Goal: Transaction & Acquisition: Purchase product/service

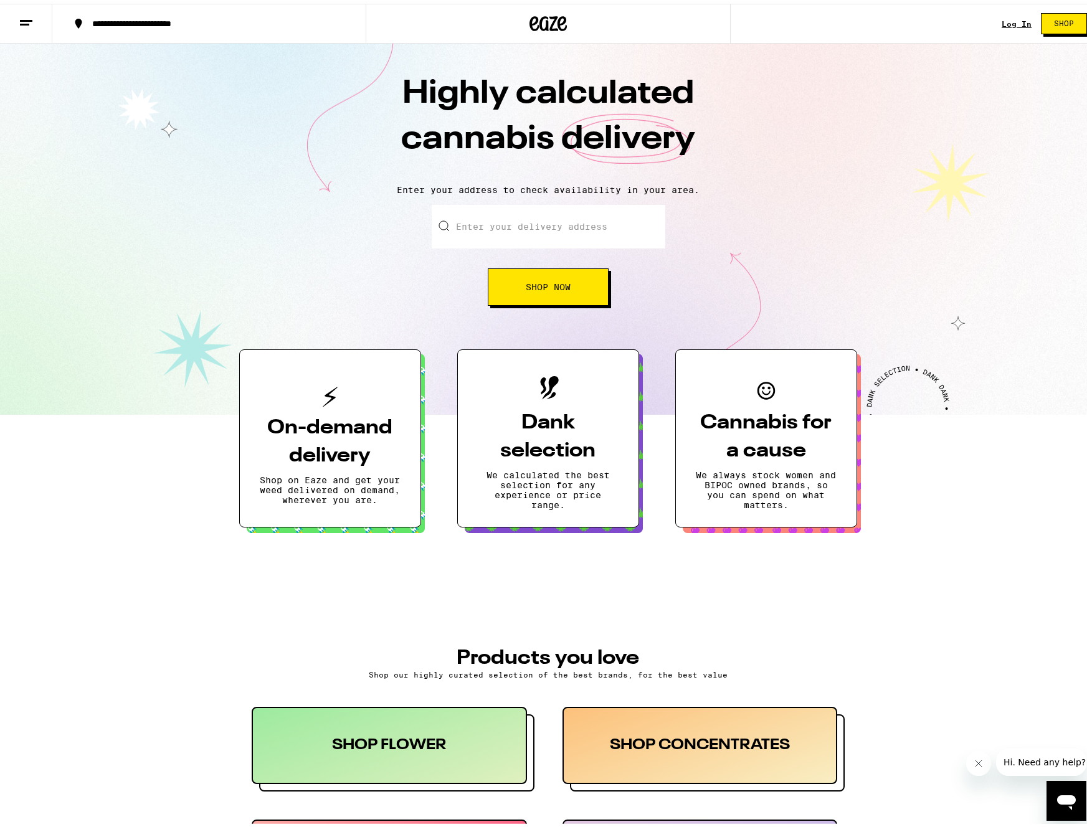
click at [375, 399] on button "On-demand delivery Shop on Eaze and get your weed delivered on demand, wherever…" at bounding box center [330, 435] width 182 height 178
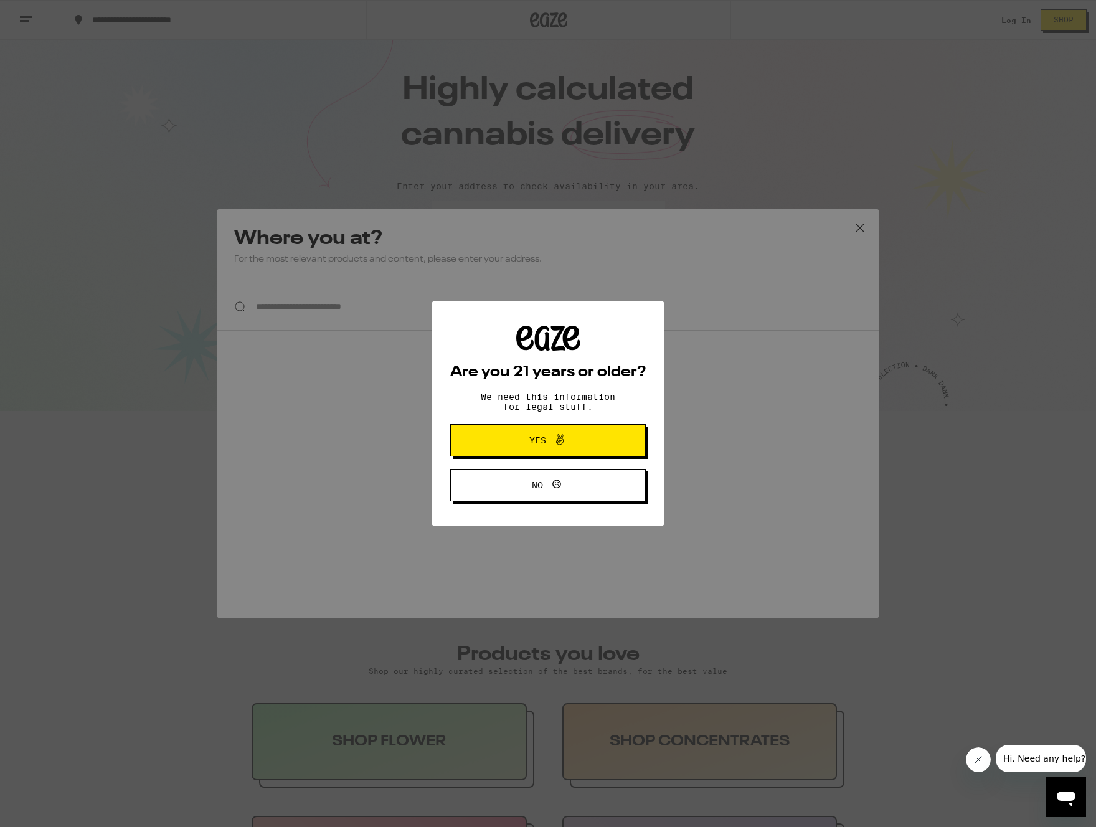
click at [539, 445] on span "Yes" at bounding box center [537, 440] width 17 height 9
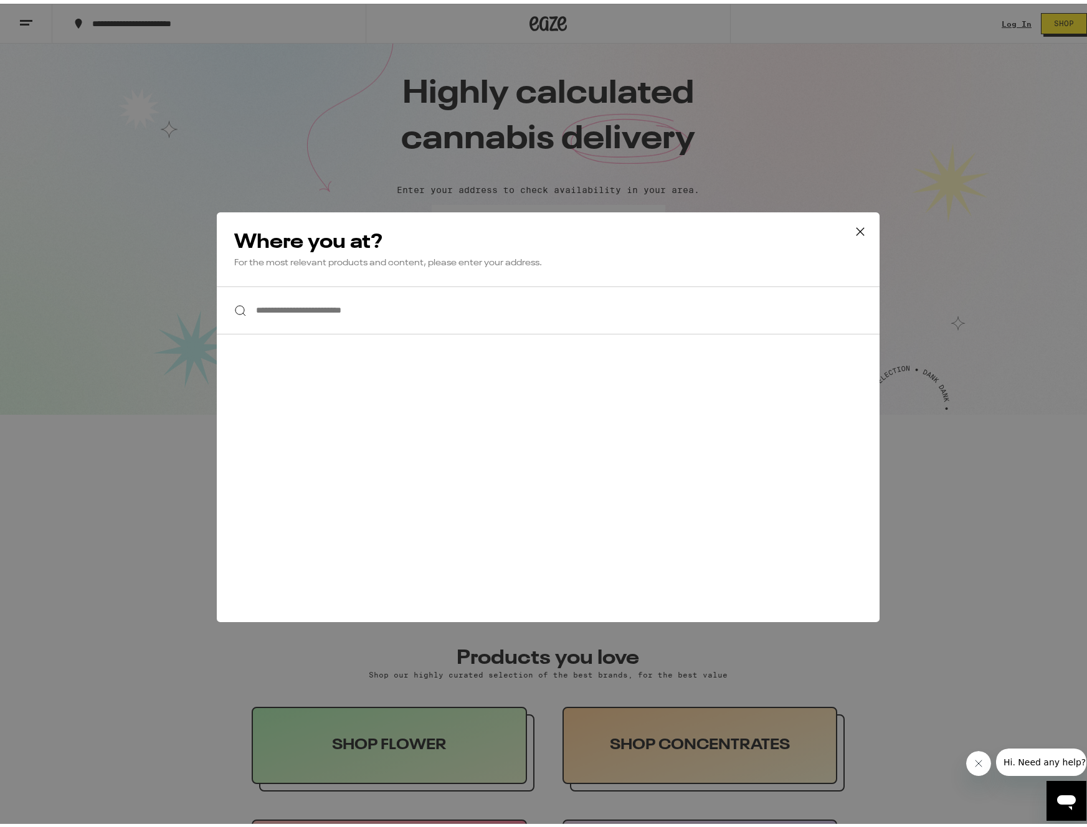
click at [390, 314] on input "**********" at bounding box center [548, 307] width 663 height 48
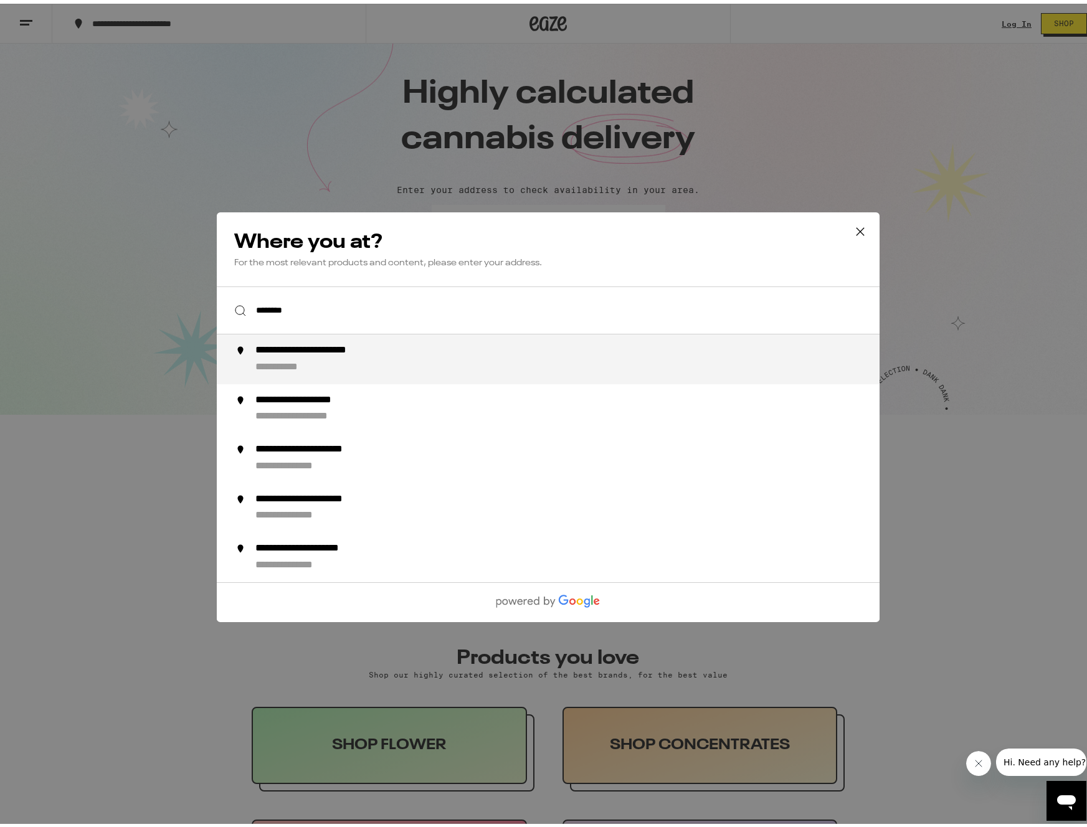
click at [404, 357] on div "**********" at bounding box center [572, 356] width 635 height 30
type input "**********"
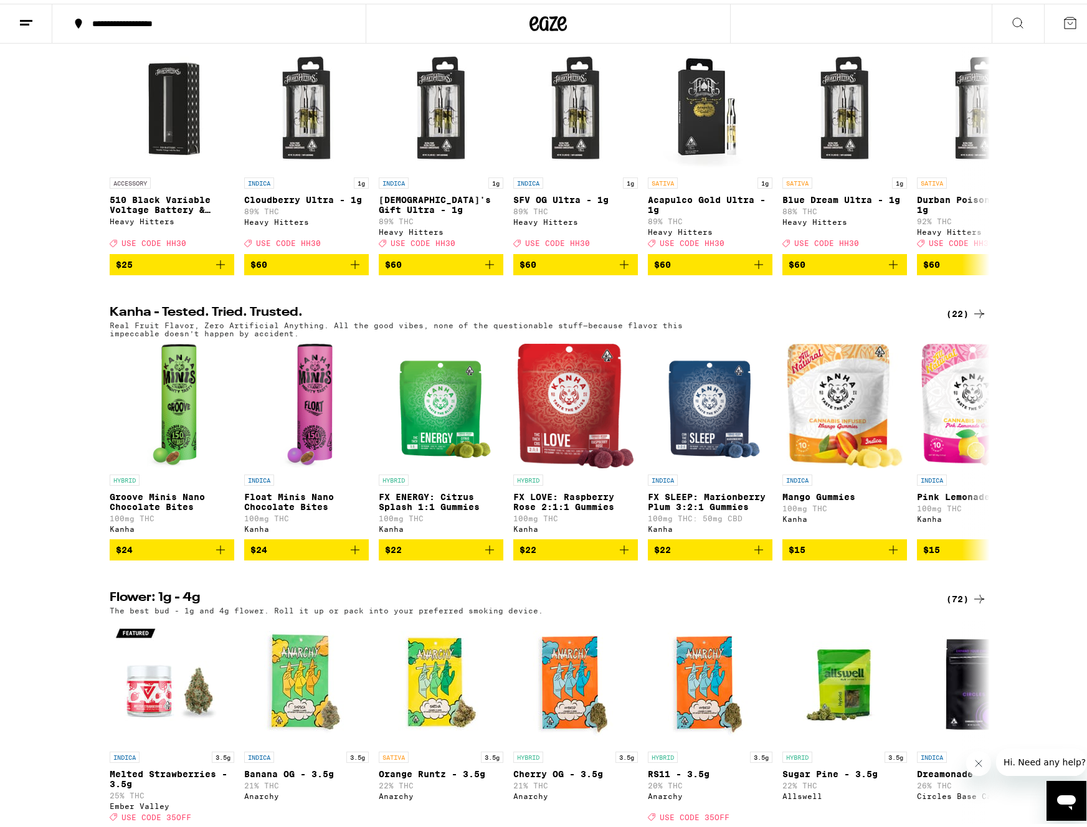
scroll to position [519, 0]
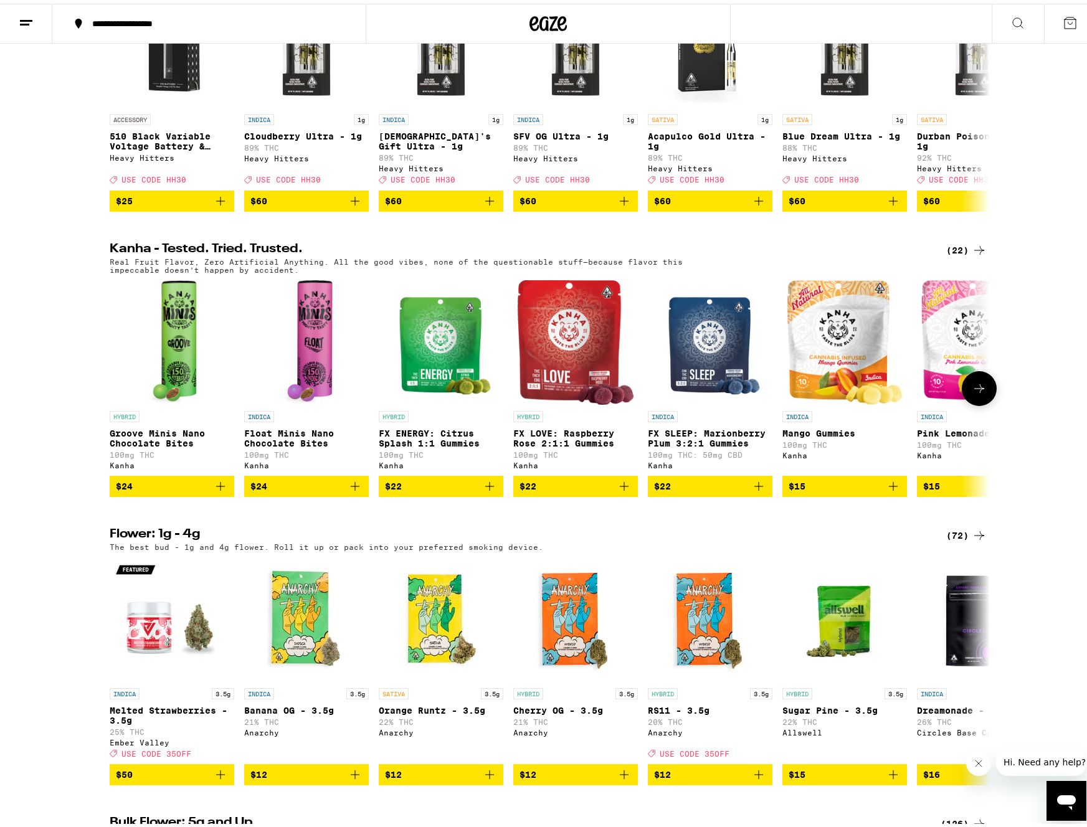
click at [552, 490] on span "$22" at bounding box center [575, 482] width 112 height 15
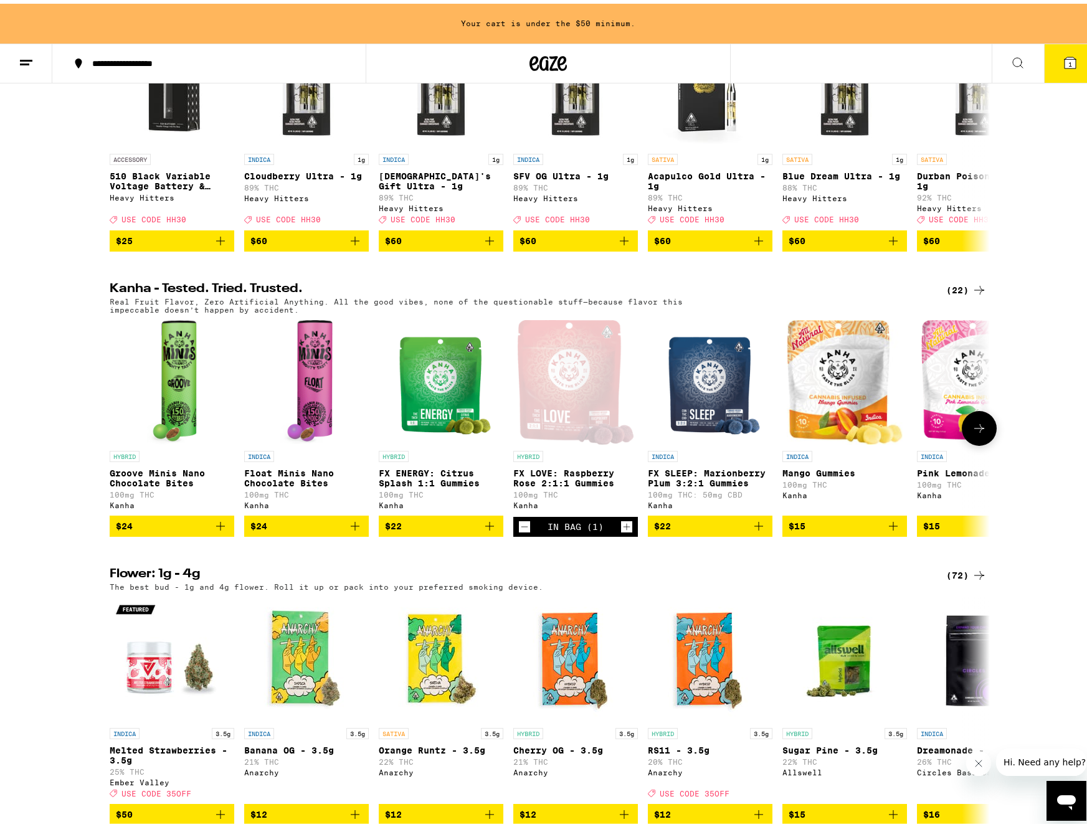
scroll to position [559, 0]
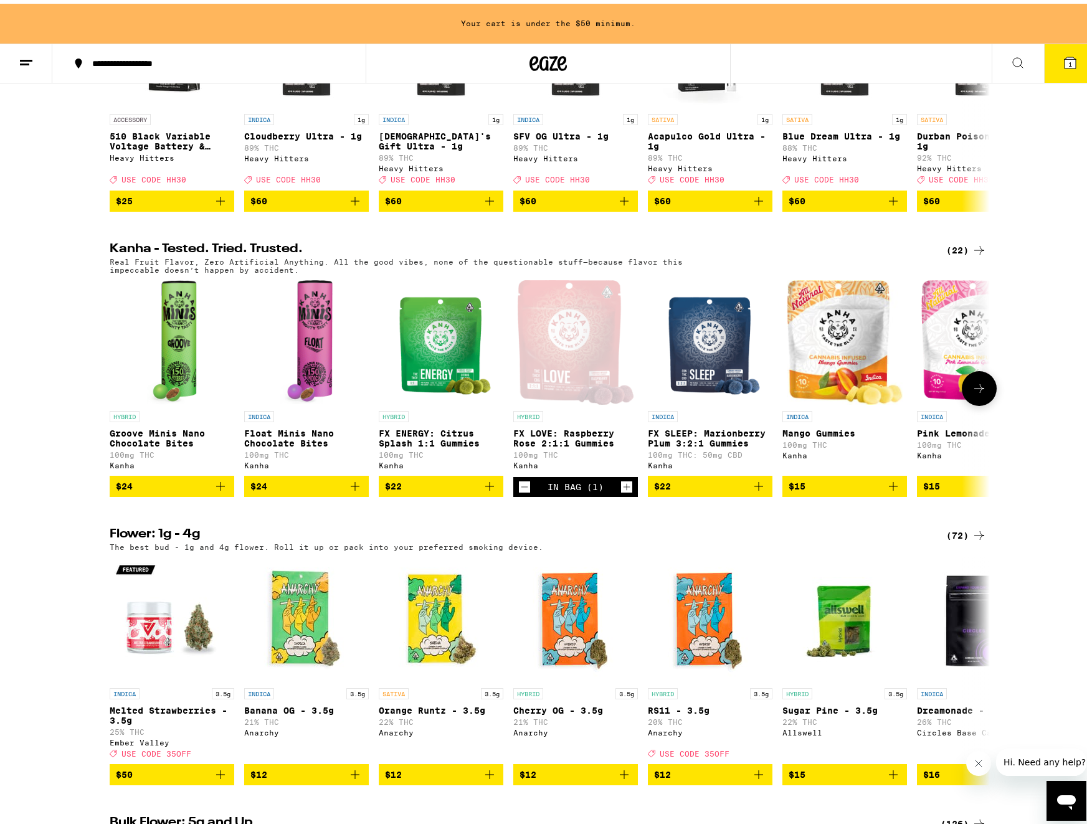
click at [822, 490] on span "$15" at bounding box center [844, 482] width 112 height 15
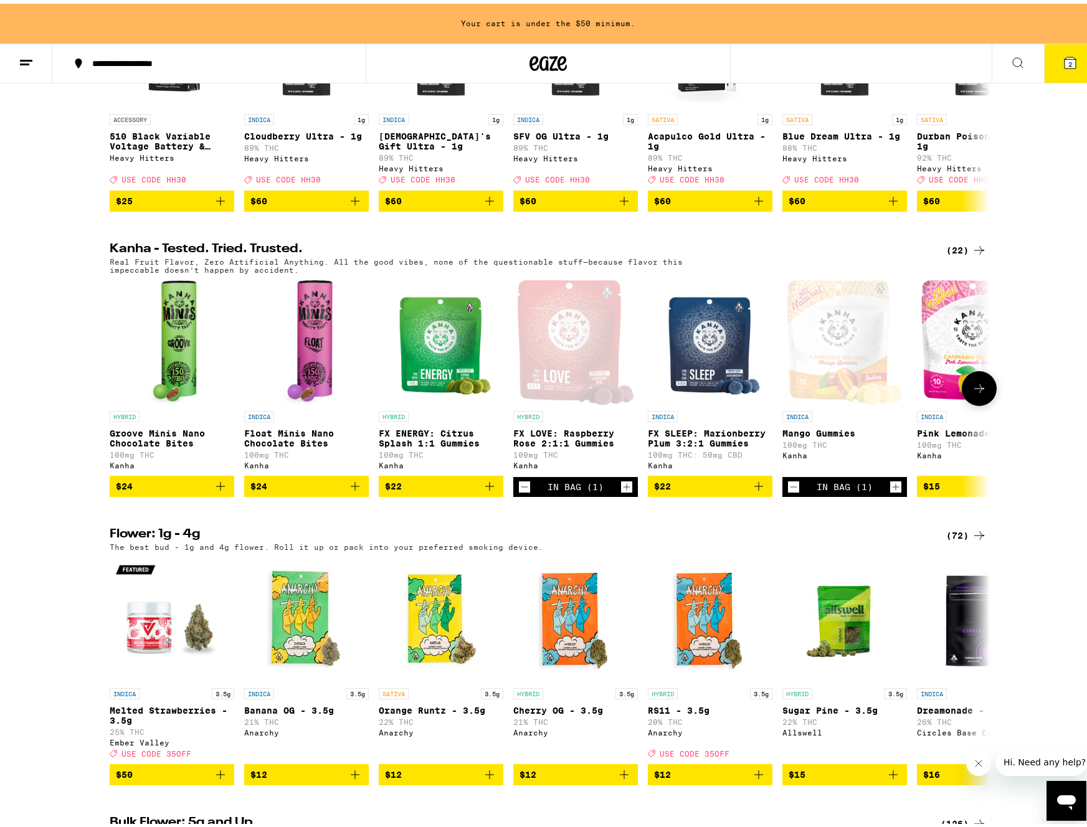
click at [790, 483] on icon "Decrement" at bounding box center [793, 483] width 7 height 0
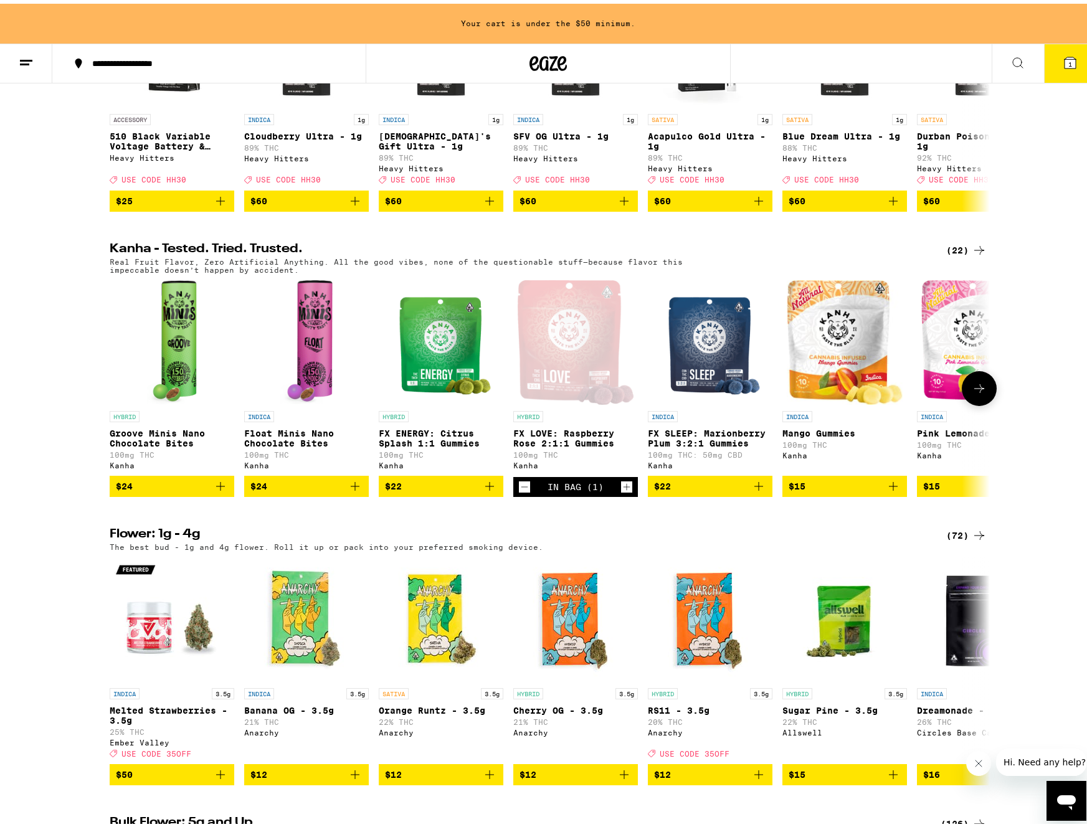
click at [522, 491] on icon "Decrement" at bounding box center [524, 483] width 11 height 15
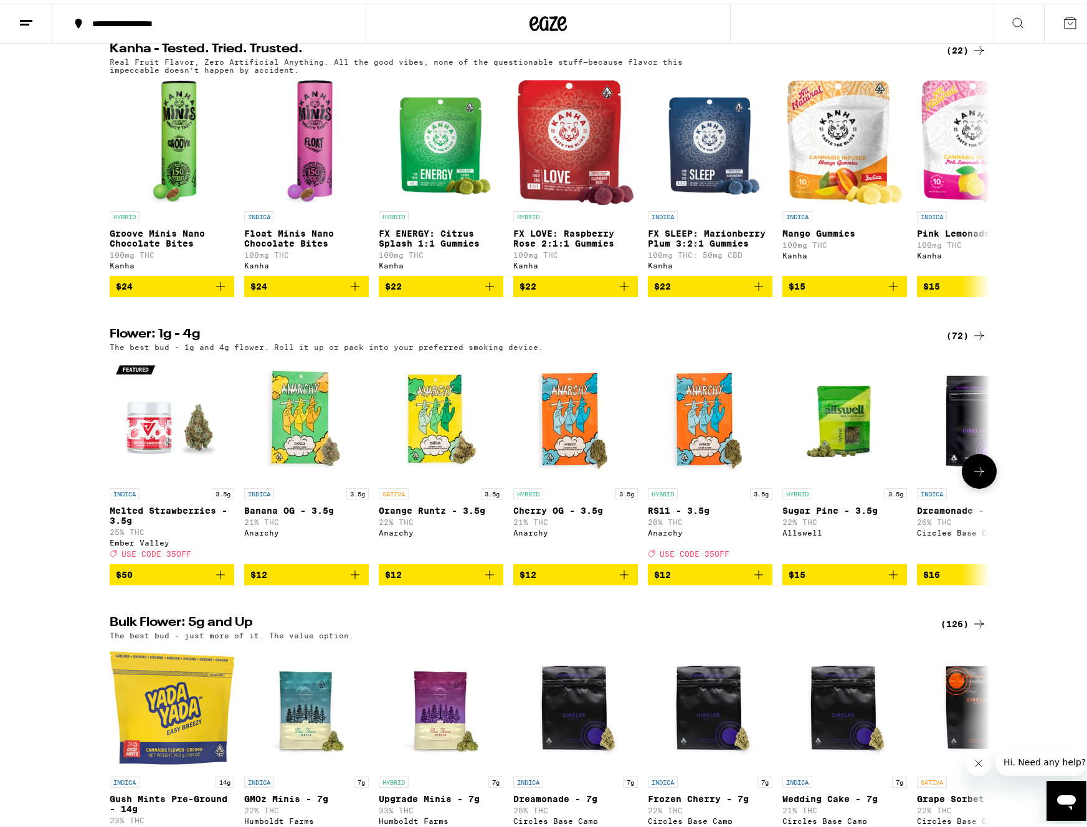
scroll to position [1060, 0]
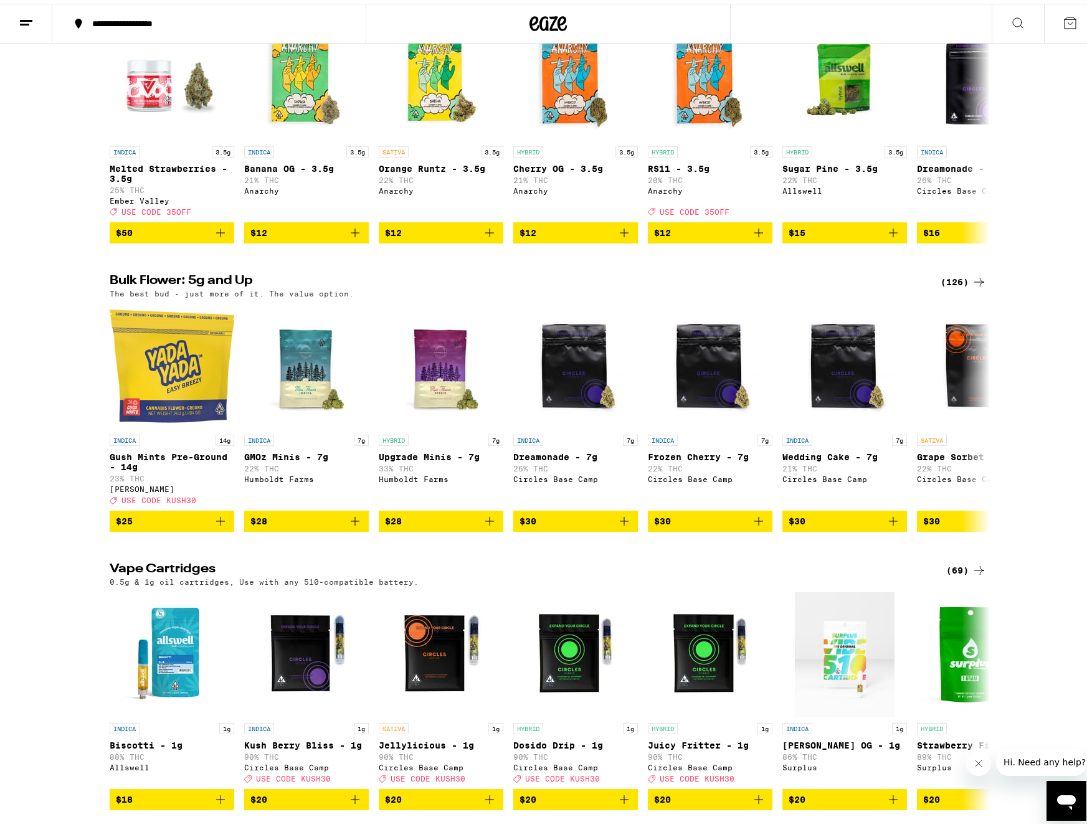
click at [955, 574] on div "(69)" at bounding box center [966, 566] width 40 height 15
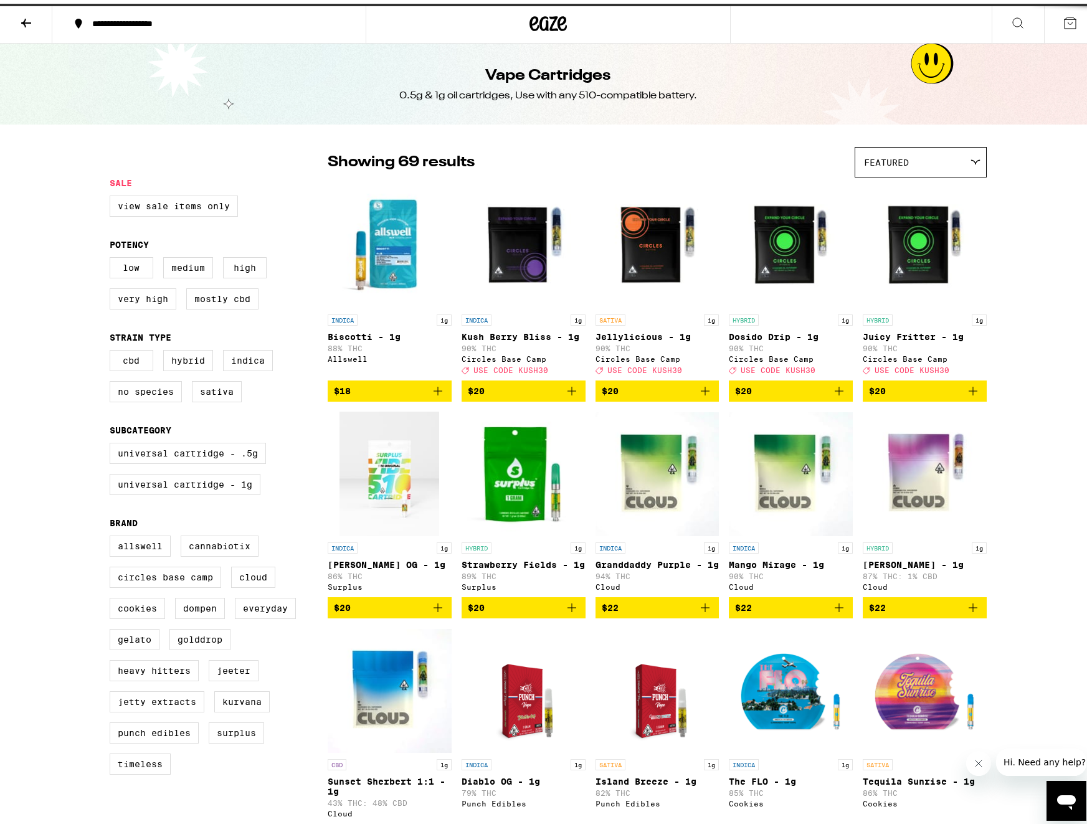
click at [951, 312] on div "HYBRID 1g" at bounding box center [924, 316] width 124 height 11
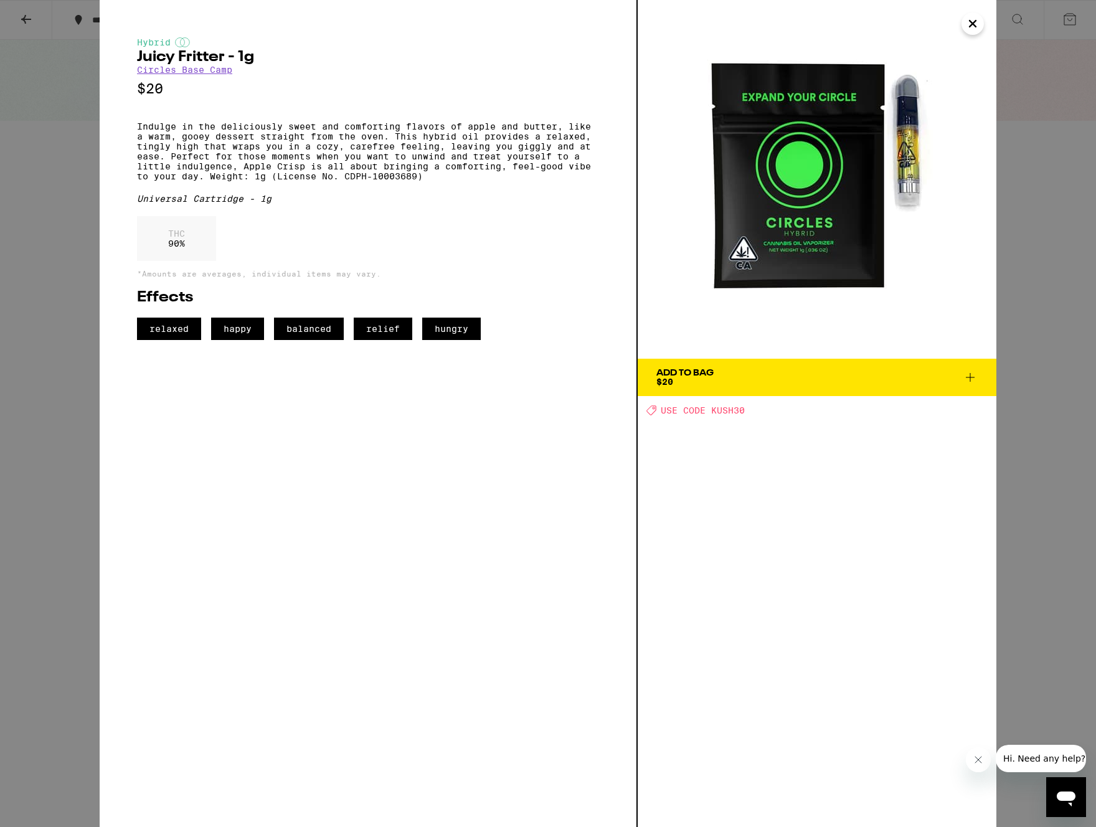
click at [978, 14] on div "Hybrid Juicy Fritter - 1g Circles Base Camp $20 Indulge in the deliciously swee…" at bounding box center [548, 413] width 897 height 827
click at [977, 13] on button "Close" at bounding box center [972, 23] width 22 height 22
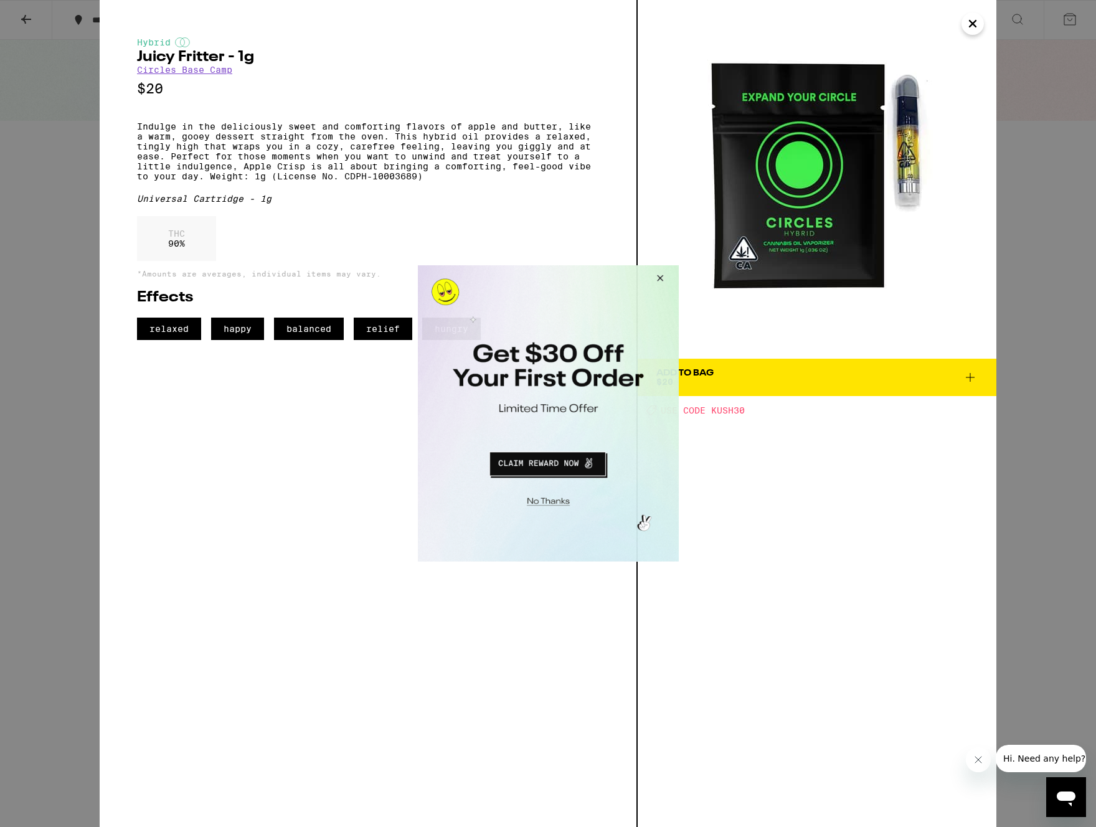
click at [666, 280] on button "Close Modal" at bounding box center [658, 280] width 34 height 30
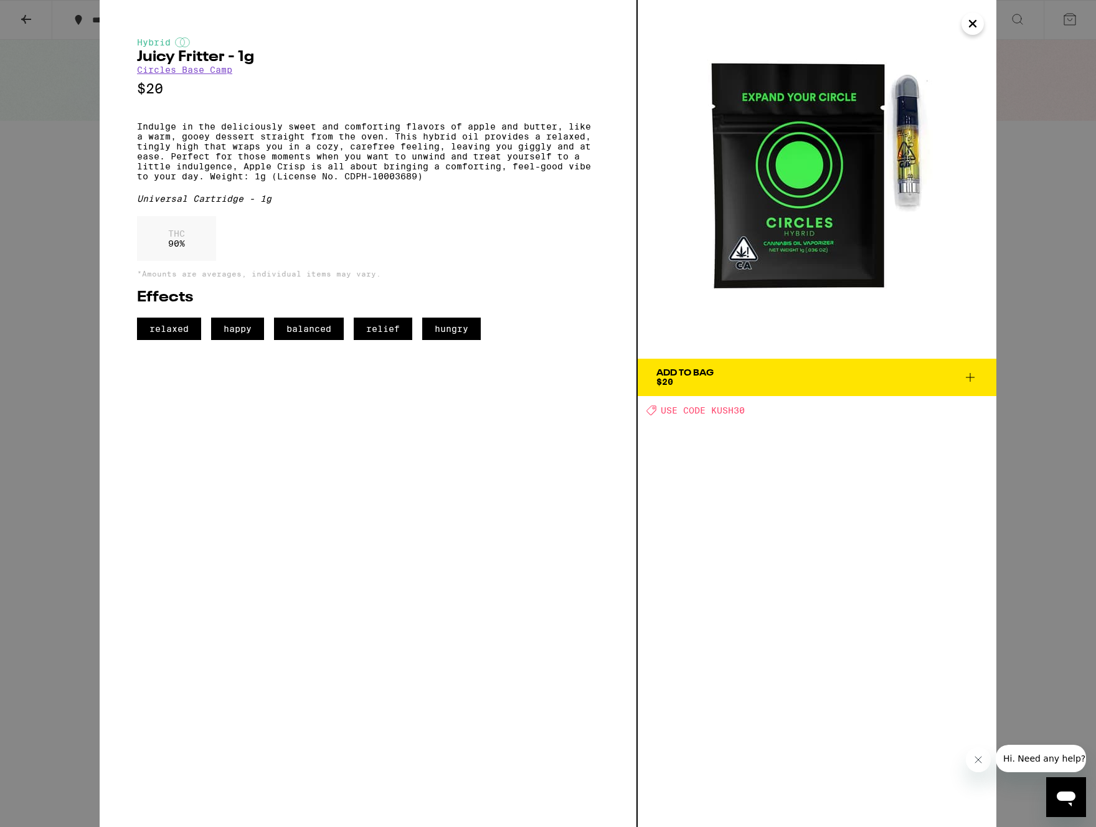
click at [966, 29] on icon "Close" at bounding box center [972, 23] width 15 height 19
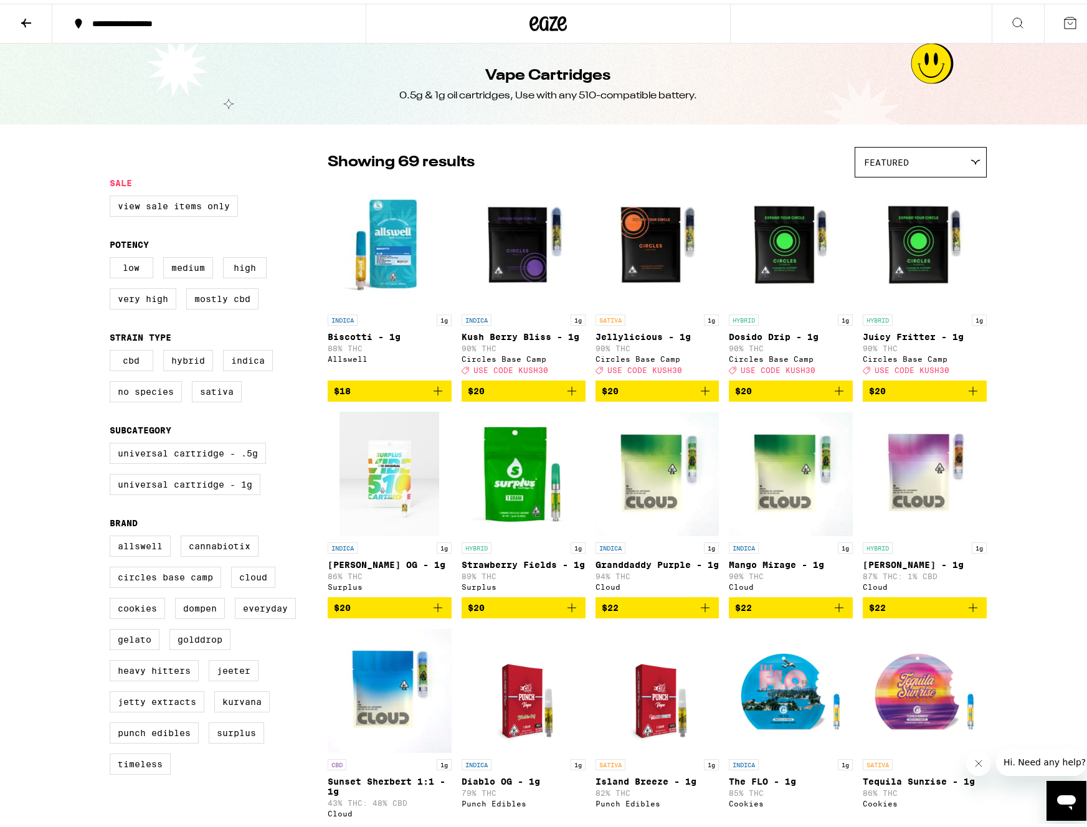
click at [847, 194] on img "Open page for Dosido Drip - 1g from Circles Base Camp" at bounding box center [791, 242] width 124 height 125
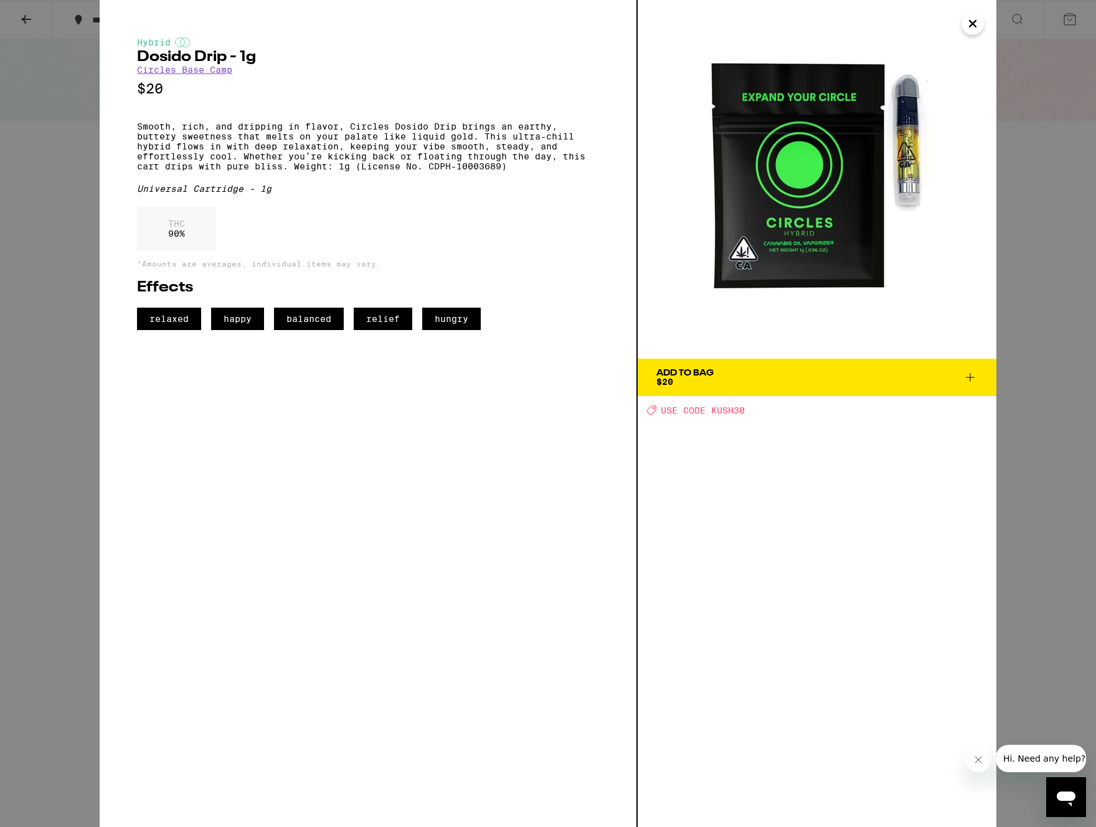
click at [861, 173] on img at bounding box center [817, 179] width 359 height 359
click at [966, 19] on icon "Close" at bounding box center [972, 23] width 15 height 19
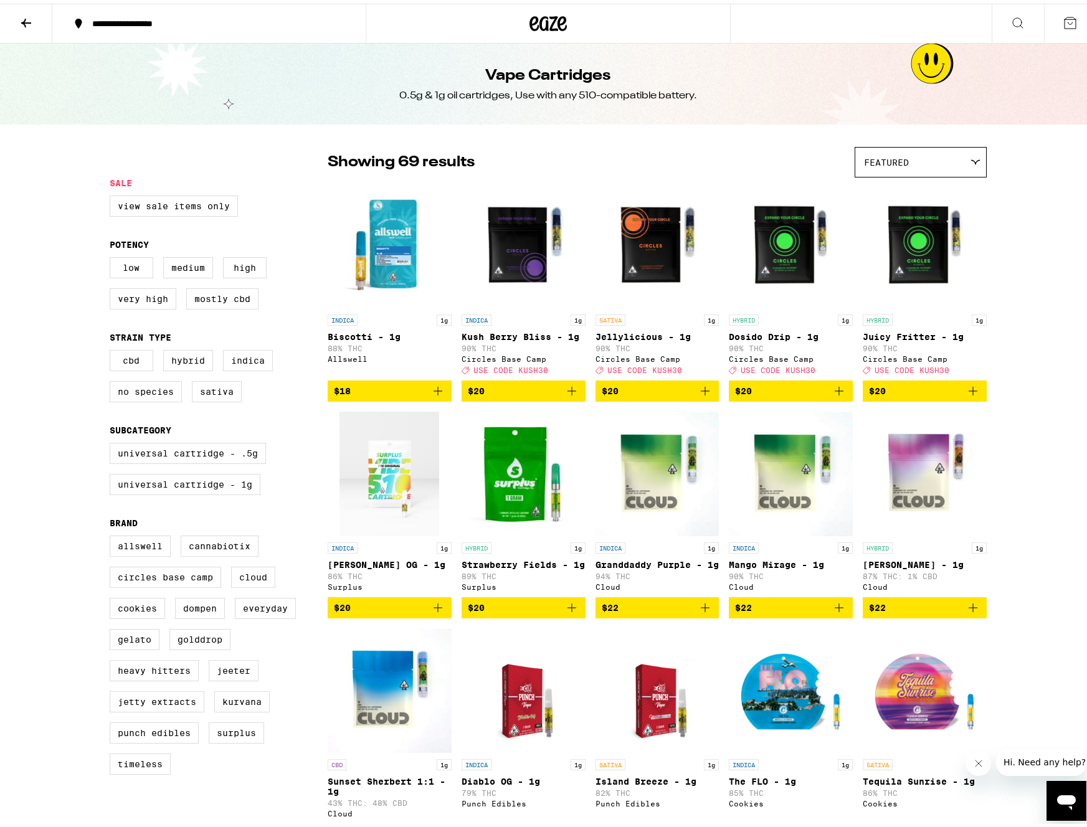
click at [926, 149] on div "Featured" at bounding box center [920, 158] width 131 height 29
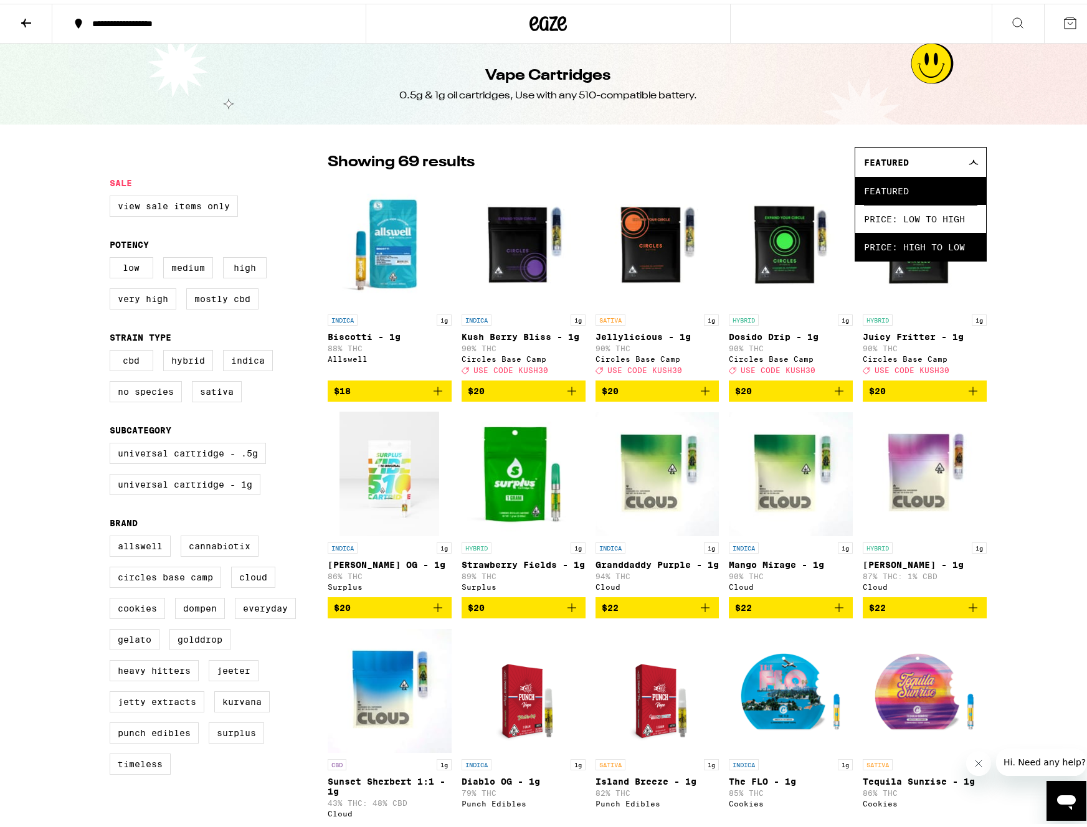
click at [900, 241] on span "Price: High to Low" at bounding box center [920, 243] width 113 height 28
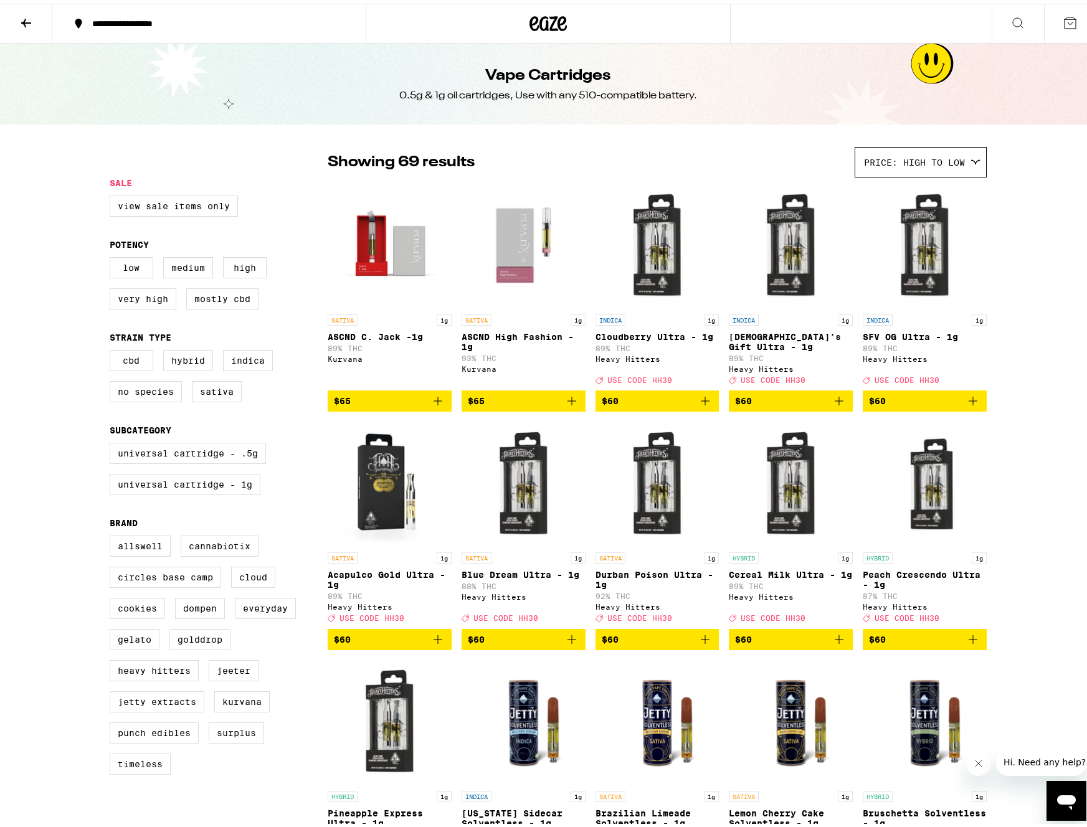
click at [912, 155] on span "Price: High to Low" at bounding box center [914, 159] width 101 height 10
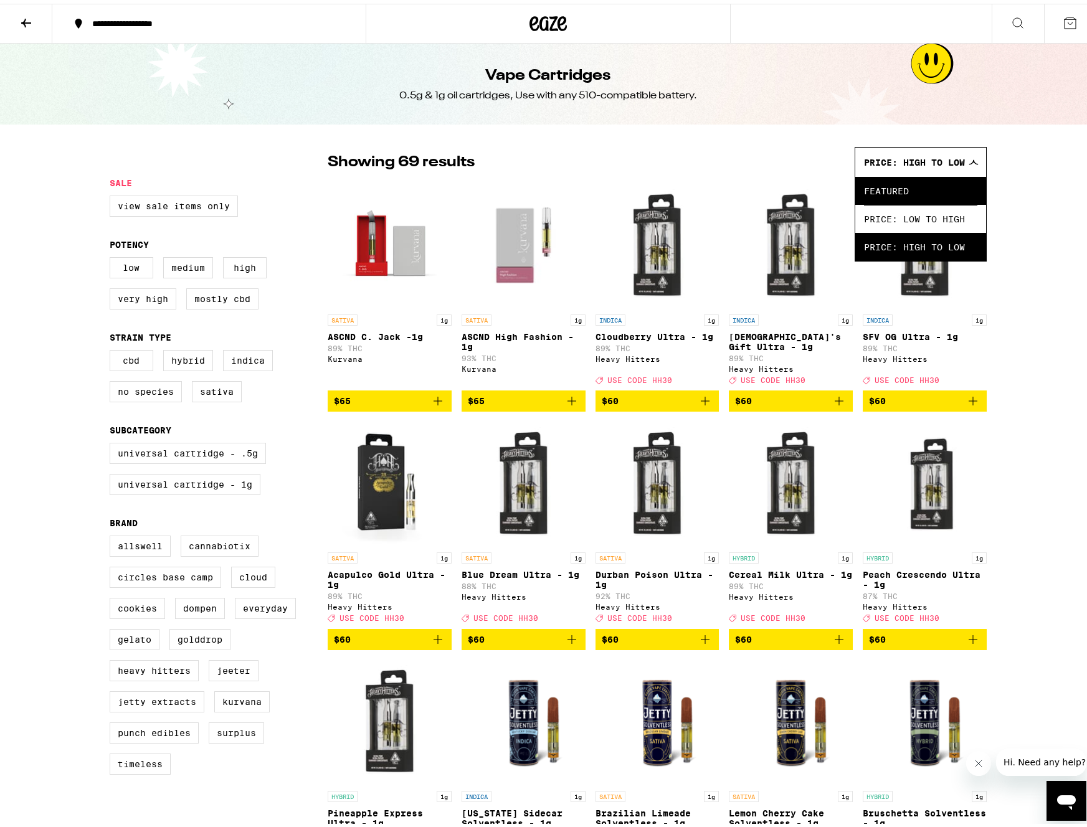
click at [904, 186] on span "Featured" at bounding box center [920, 187] width 113 height 28
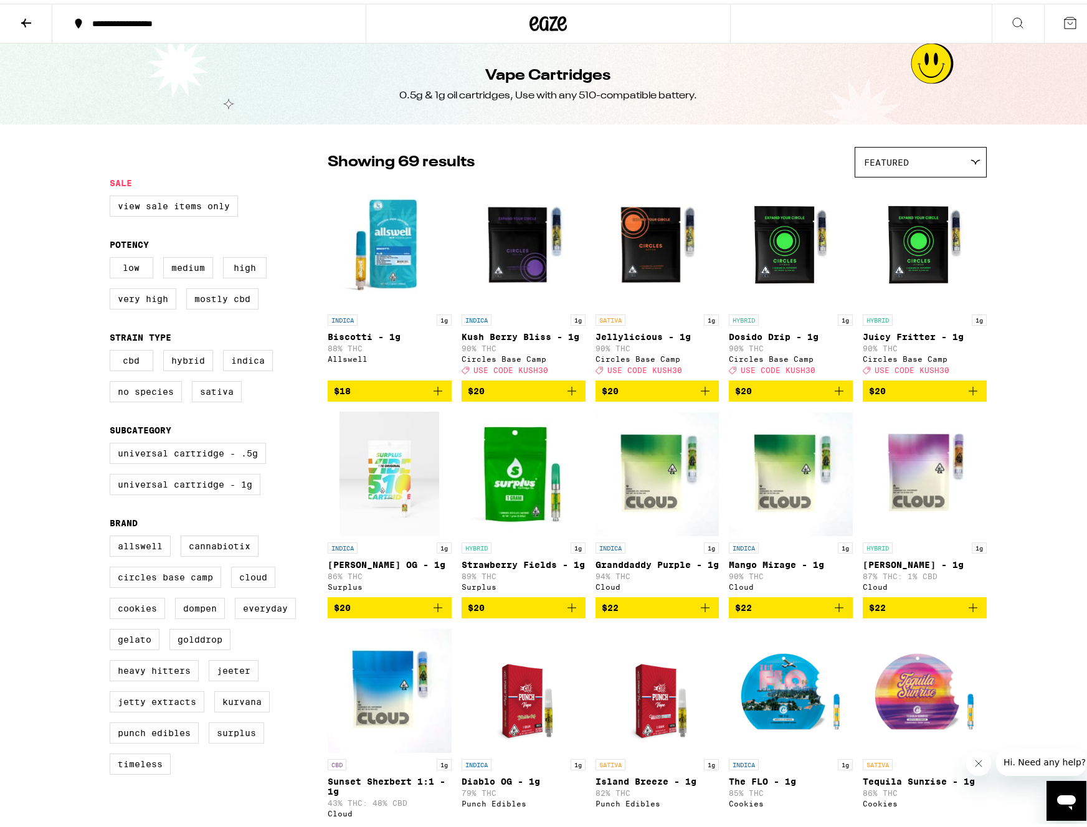
click at [553, 12] on icon at bounding box center [547, 20] width 37 height 22
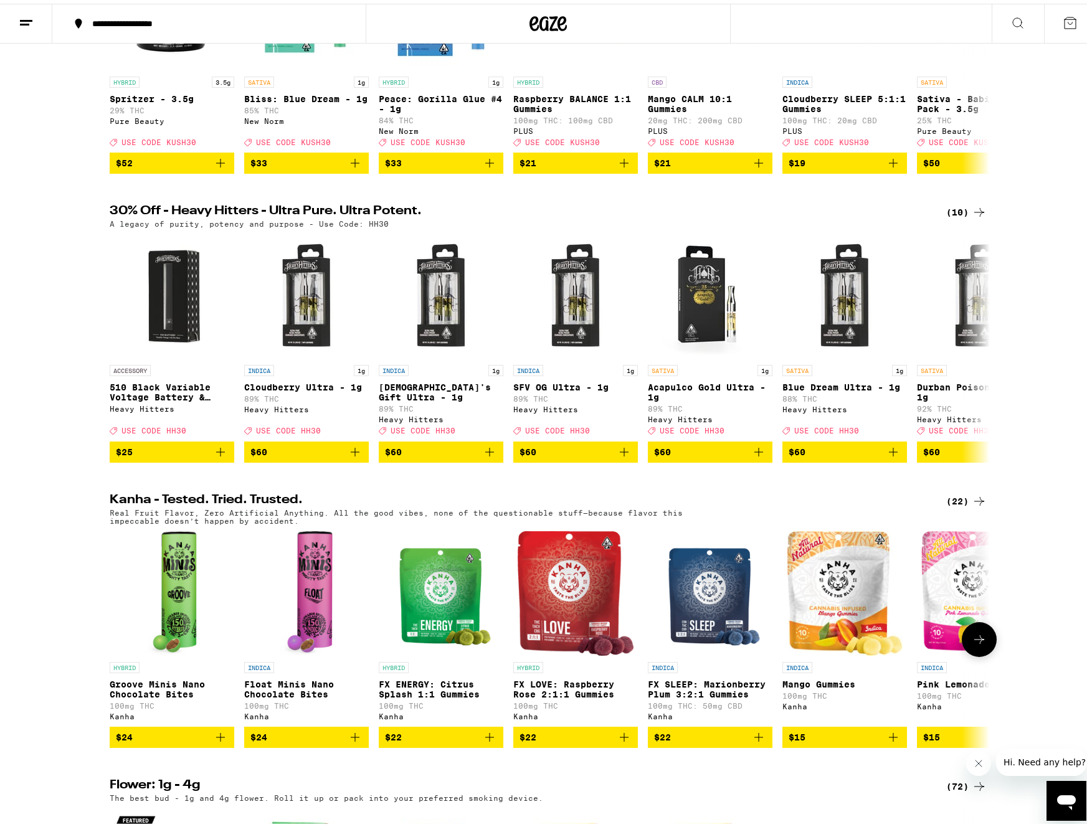
scroll to position [1003, 0]
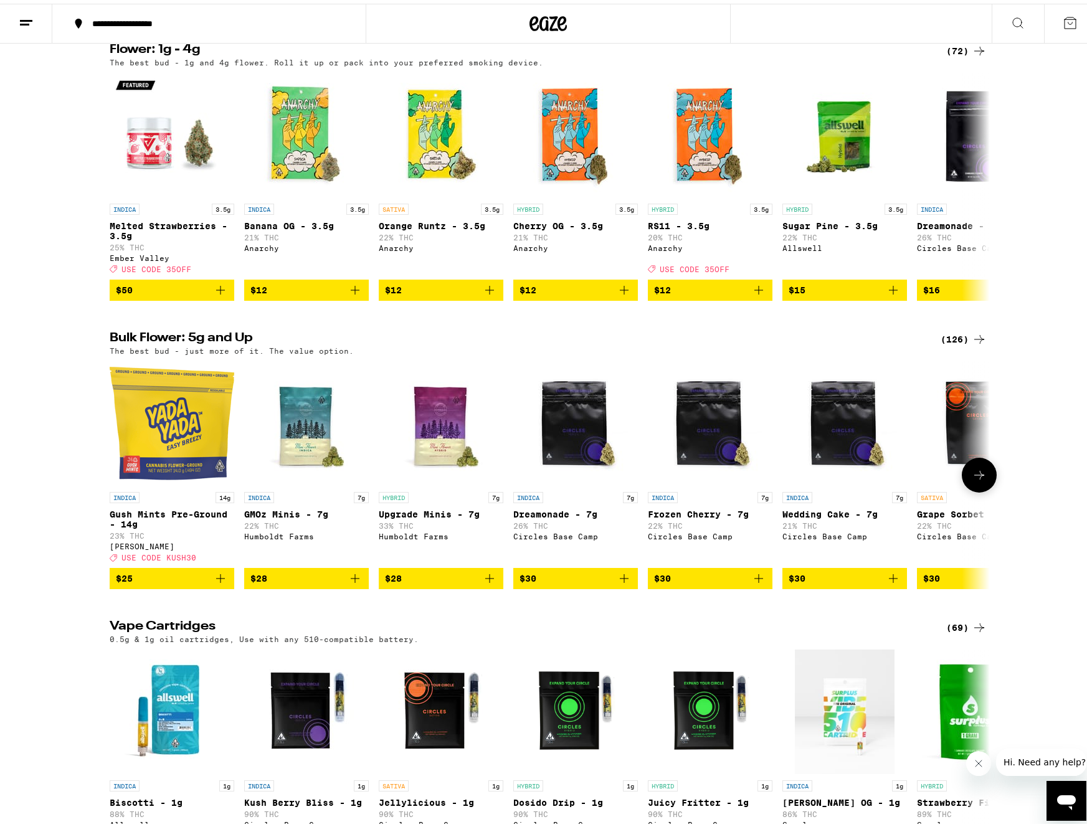
click at [973, 489] on button at bounding box center [978, 471] width 35 height 35
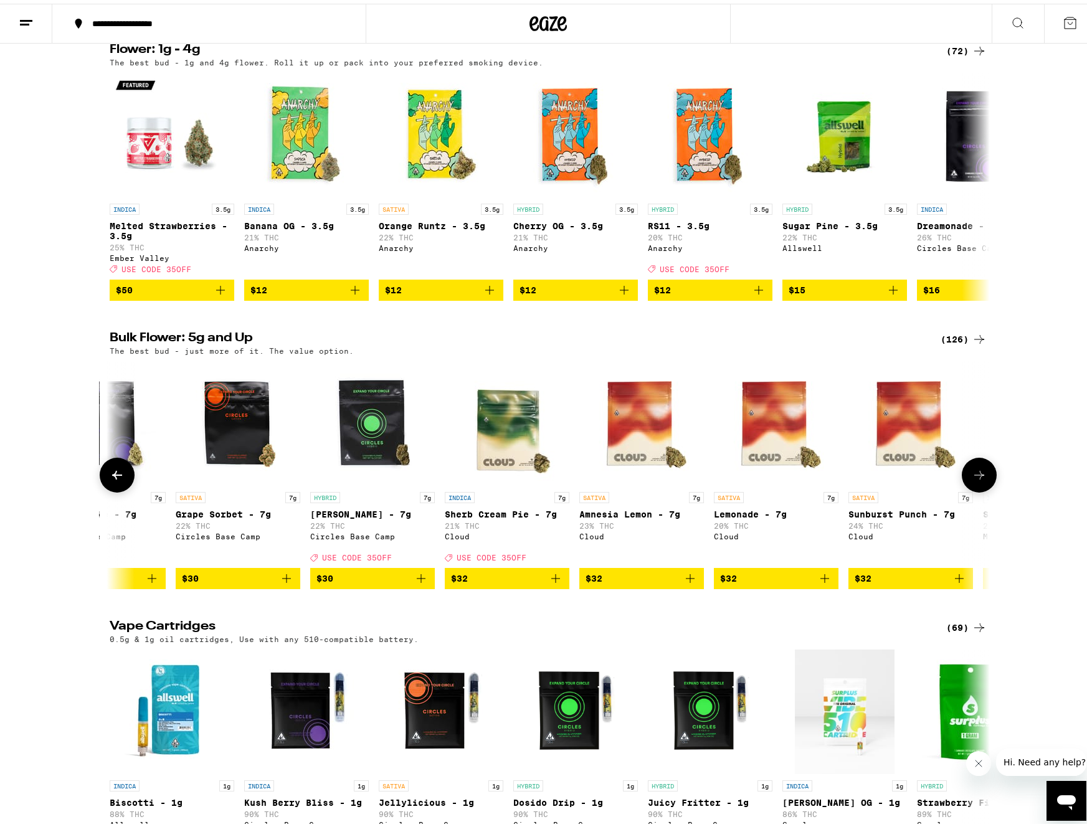
click at [973, 489] on button at bounding box center [978, 471] width 35 height 35
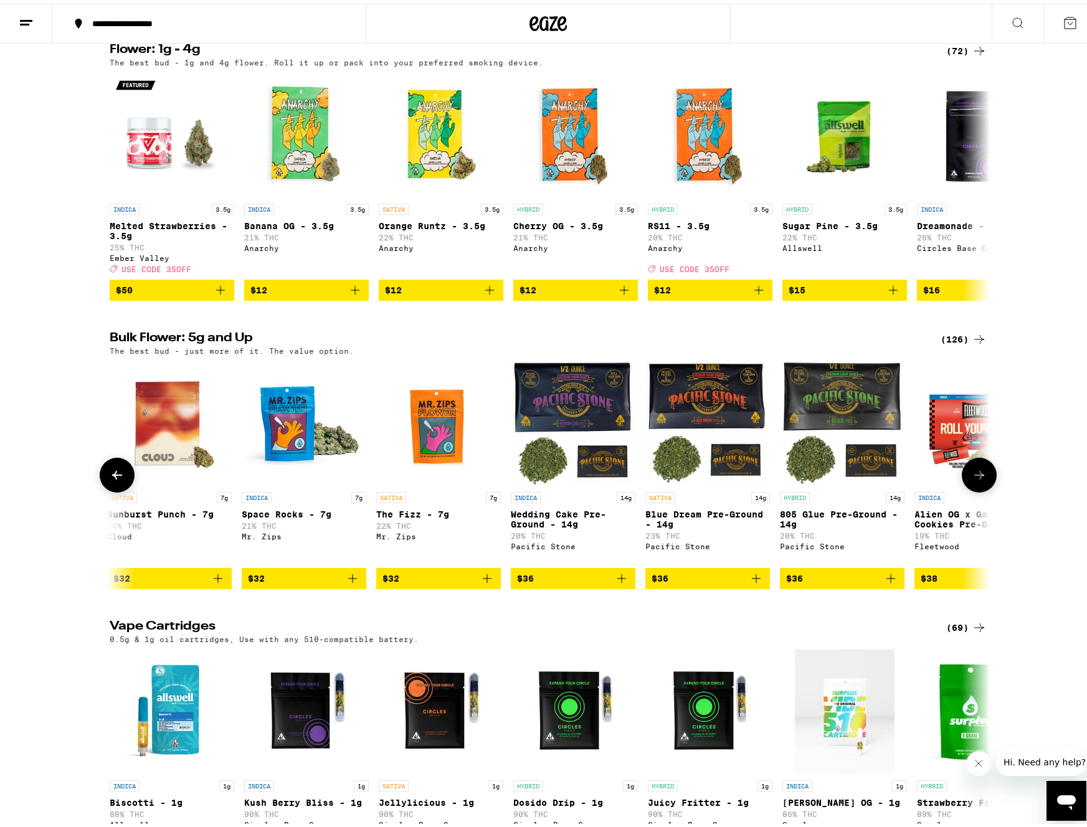
click at [973, 489] on button at bounding box center [978, 471] width 35 height 35
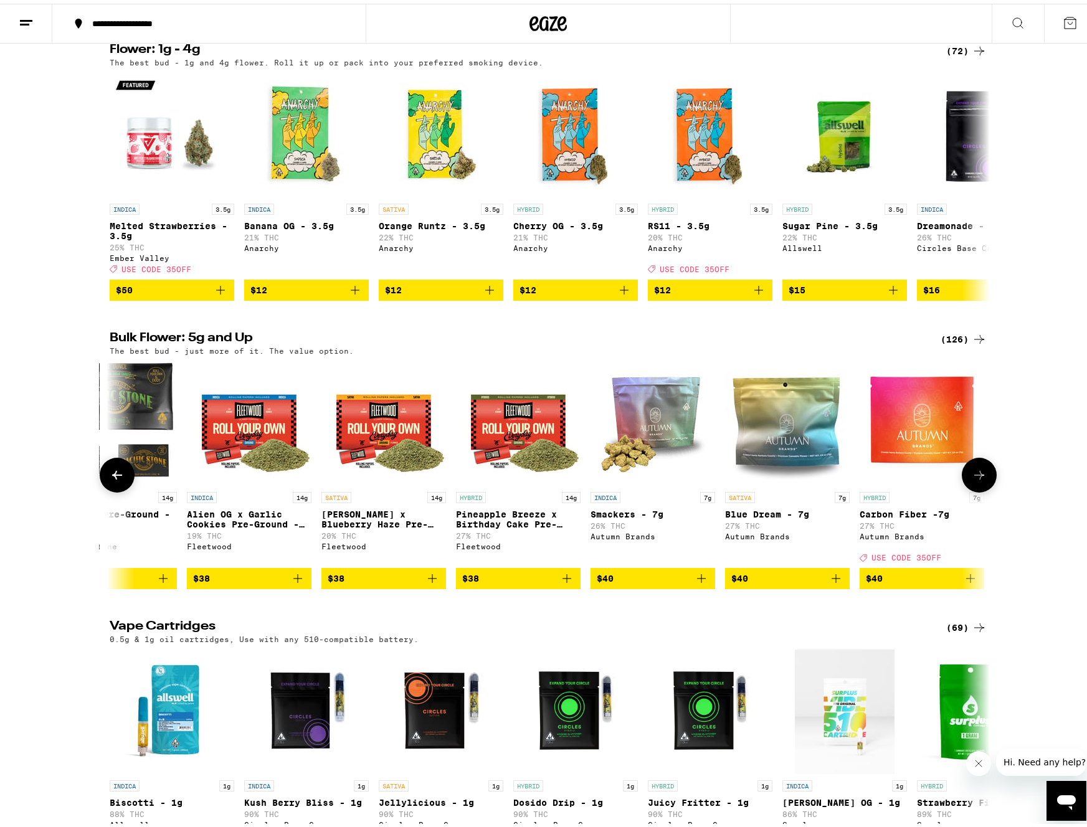
scroll to position [0, 2223]
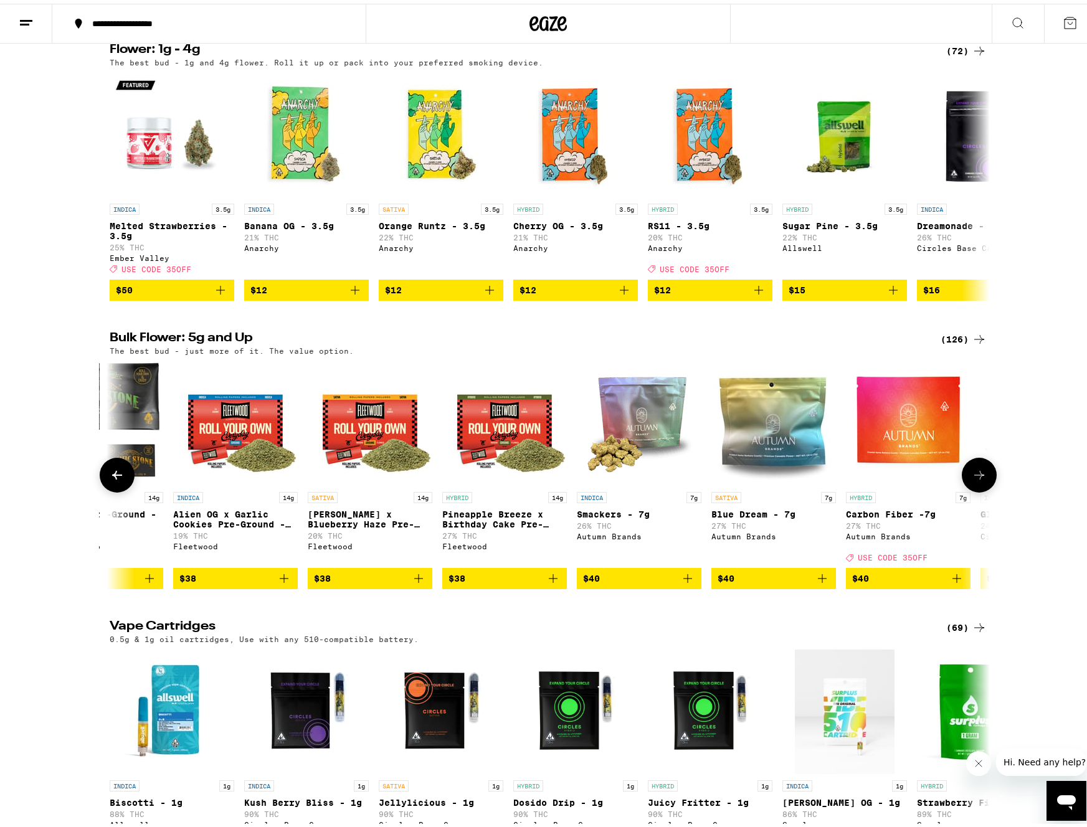
click at [973, 489] on button at bounding box center [978, 471] width 35 height 35
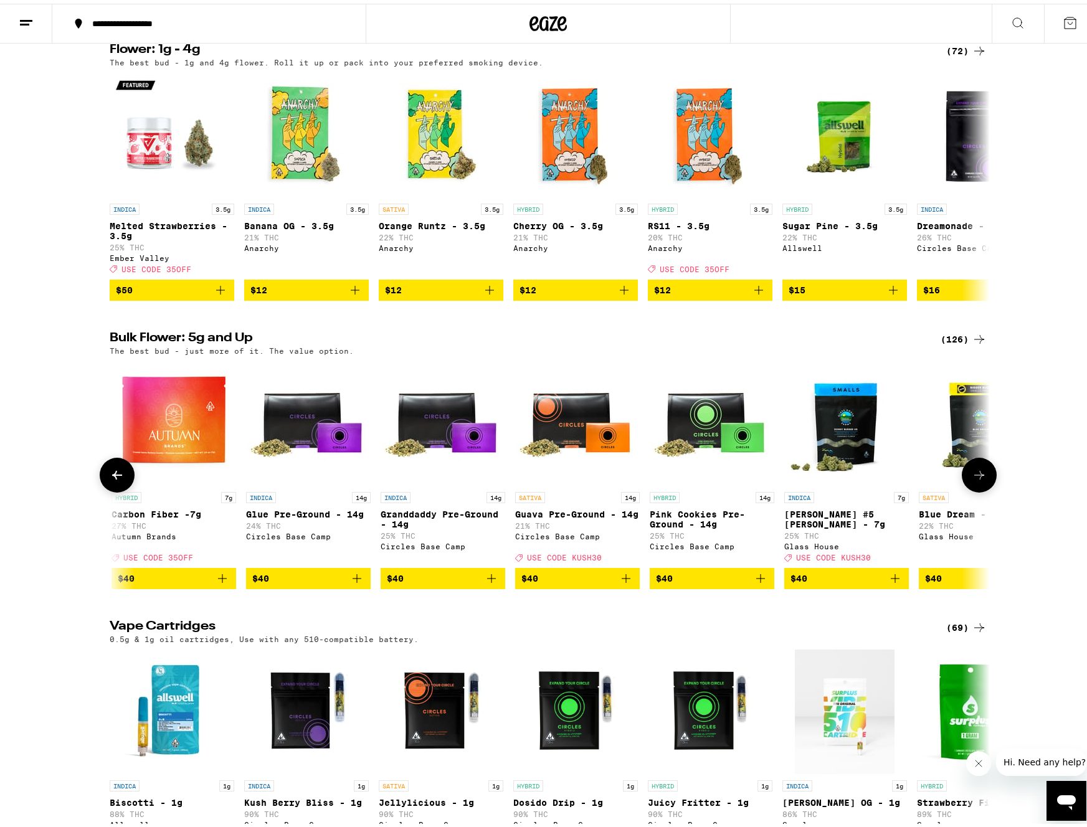
scroll to position [0, 2964]
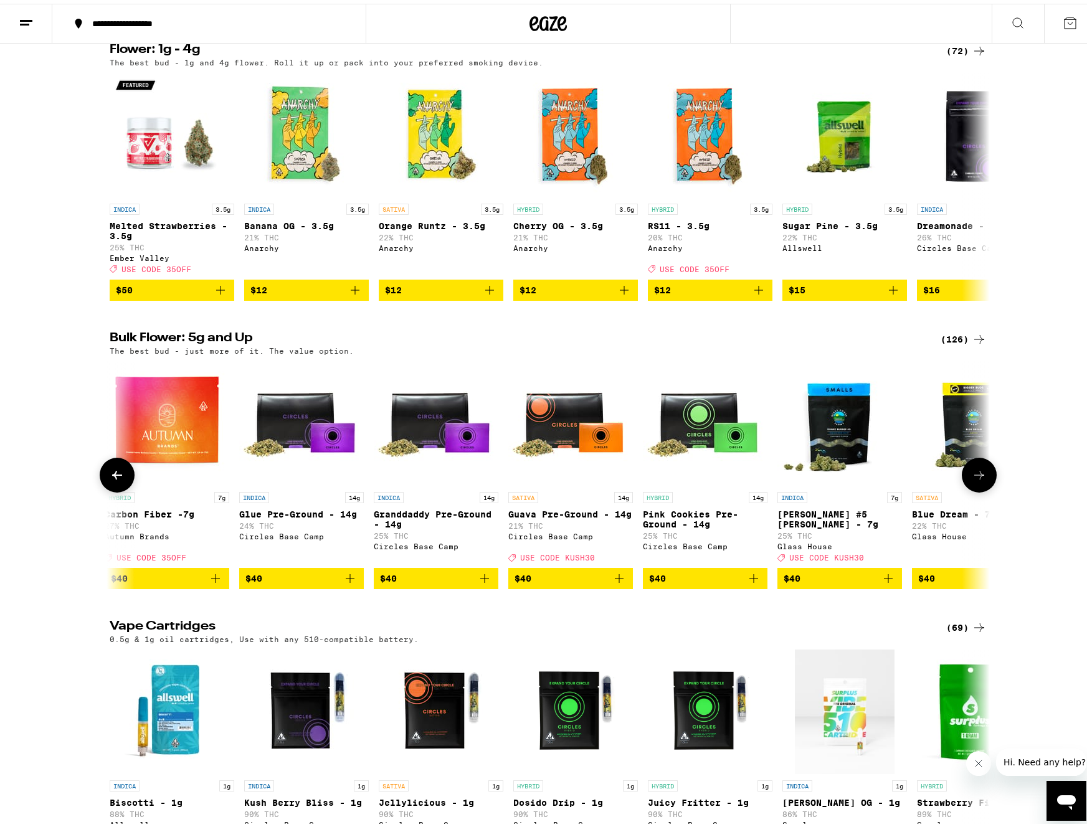
click at [980, 479] on icon at bounding box center [978, 471] width 15 height 15
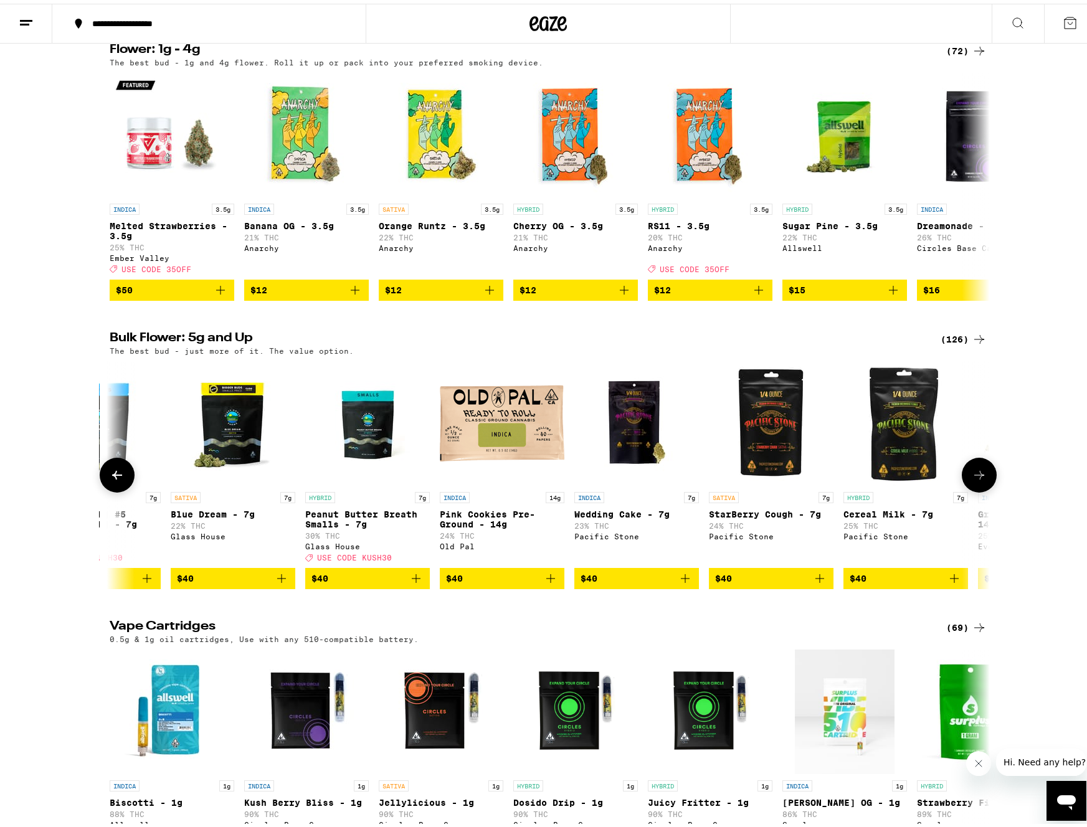
click at [980, 479] on icon at bounding box center [978, 471] width 15 height 15
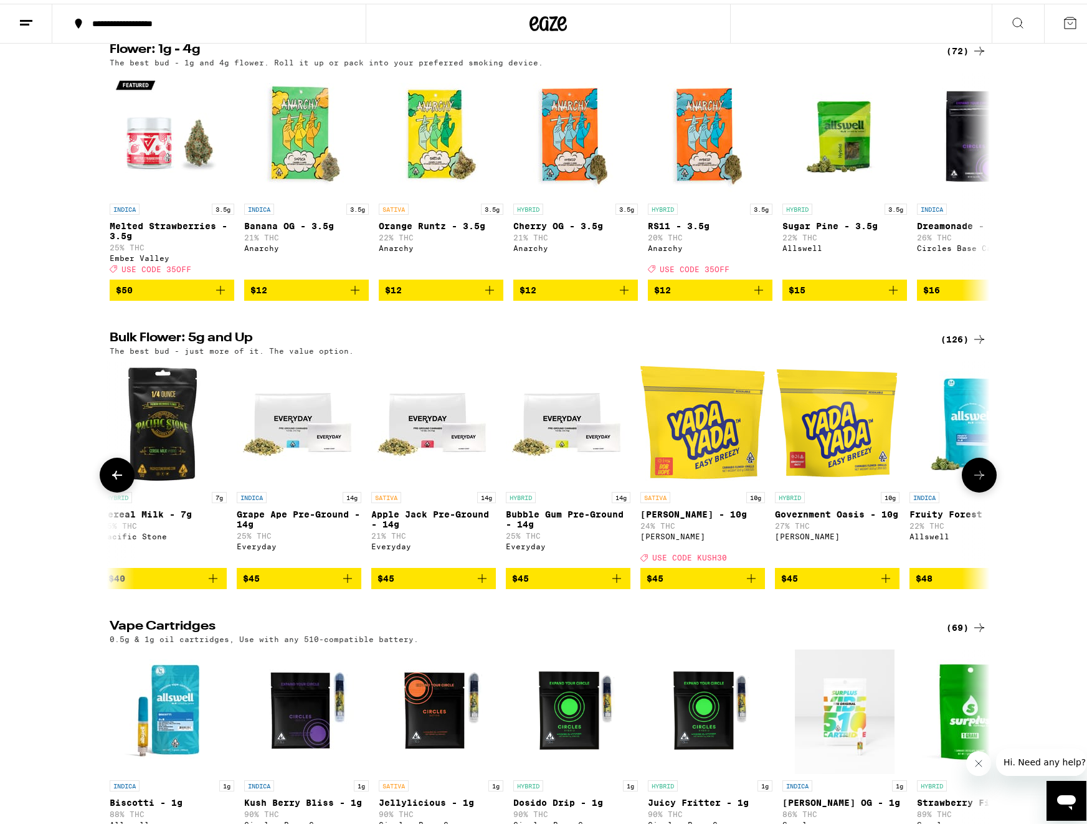
click at [980, 479] on icon at bounding box center [978, 471] width 15 height 15
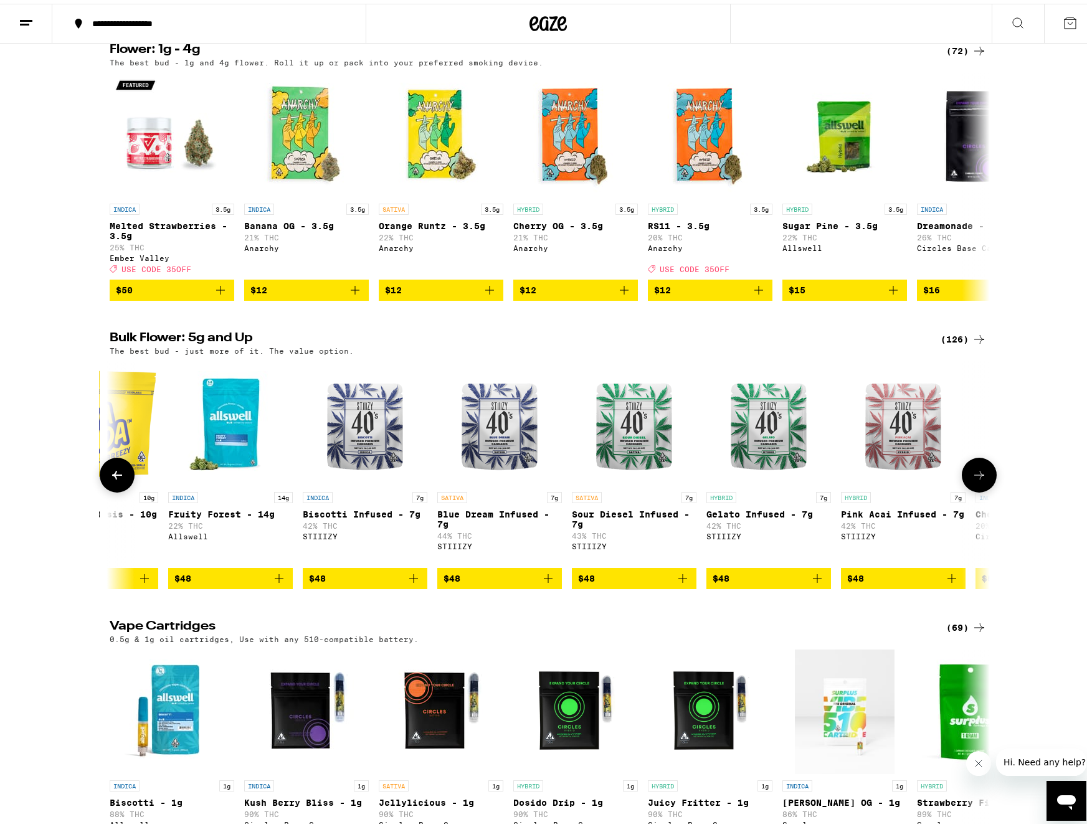
click at [980, 479] on icon at bounding box center [978, 471] width 15 height 15
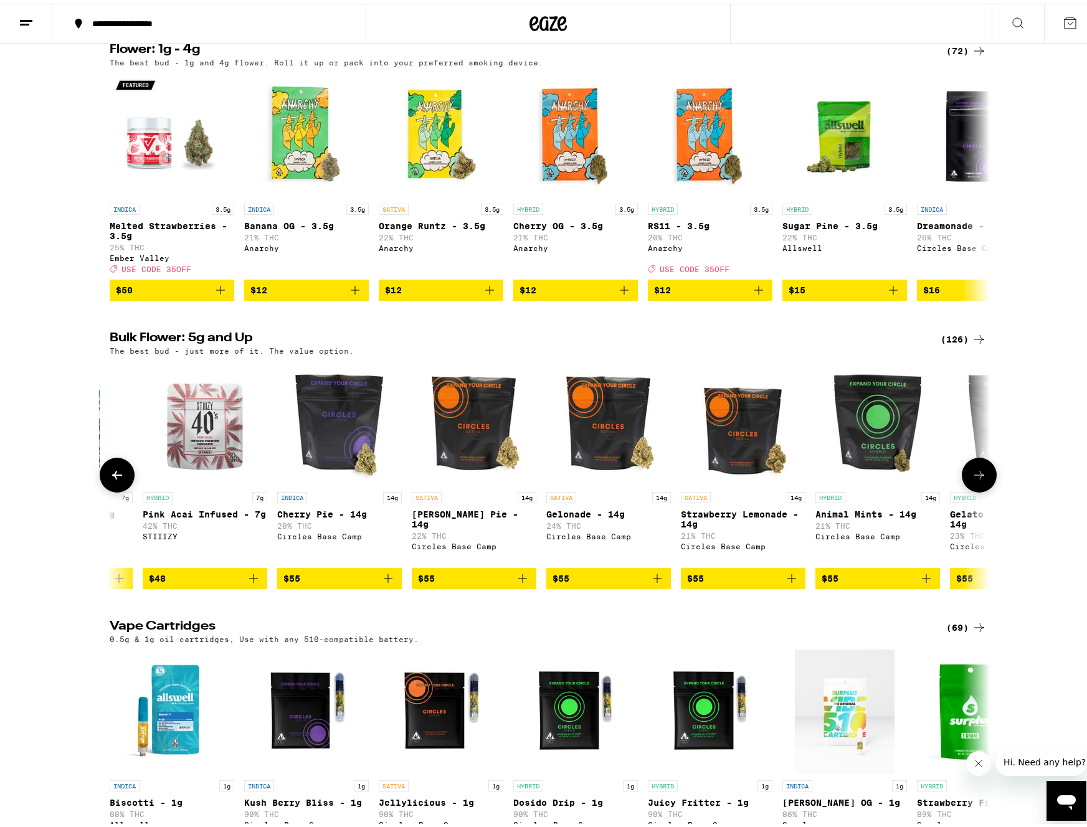
click at [980, 479] on icon at bounding box center [978, 471] width 15 height 15
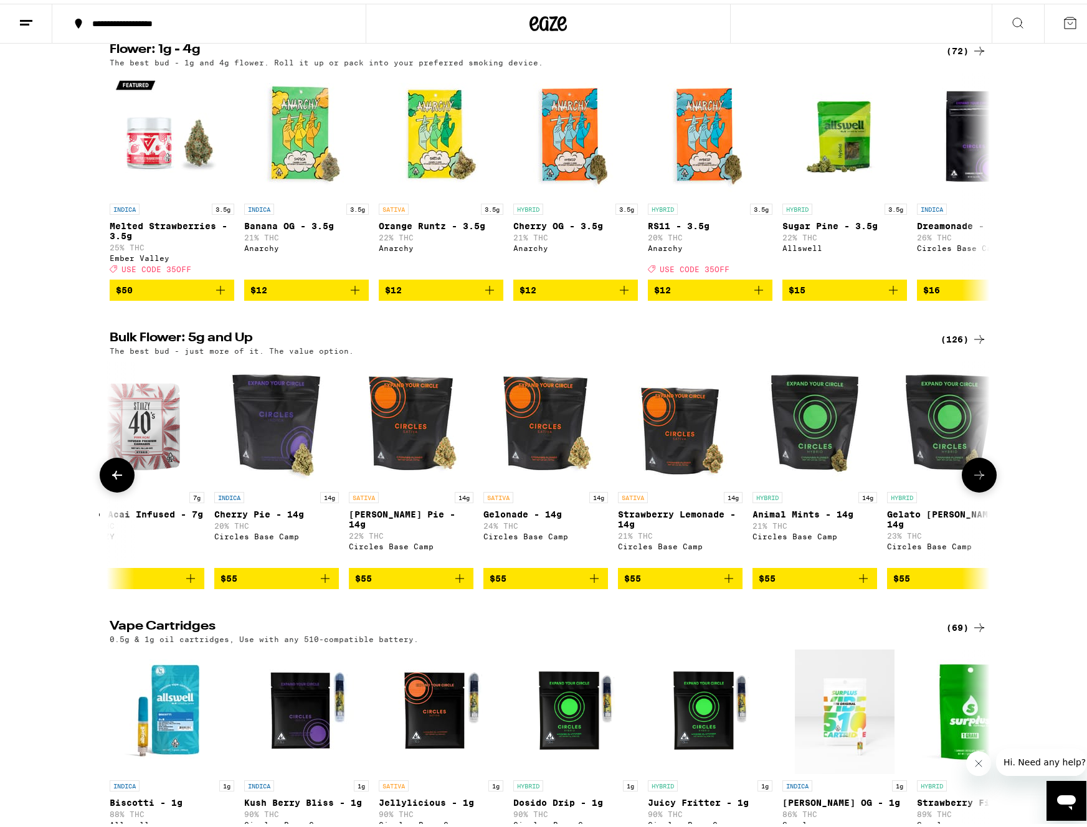
click at [980, 479] on icon at bounding box center [978, 471] width 15 height 15
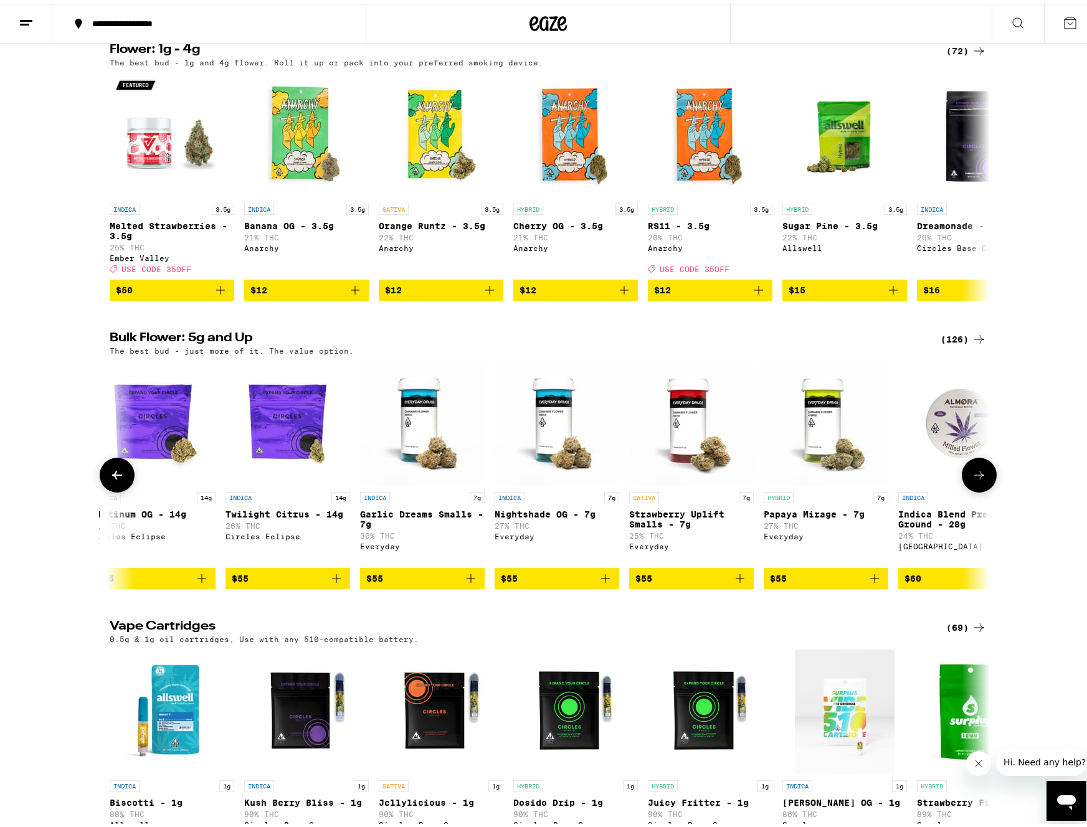
scroll to position [0, 6880]
click at [980, 479] on icon at bounding box center [978, 471] width 15 height 15
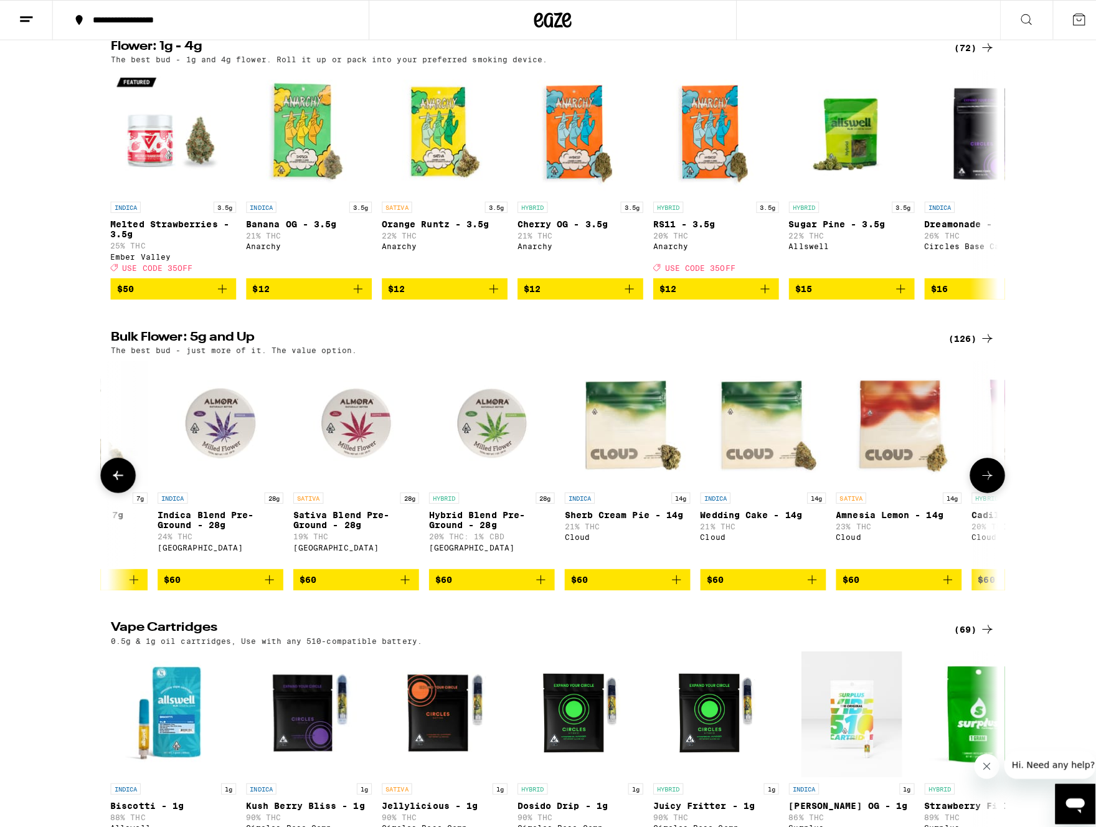
scroll to position [0, 7621]
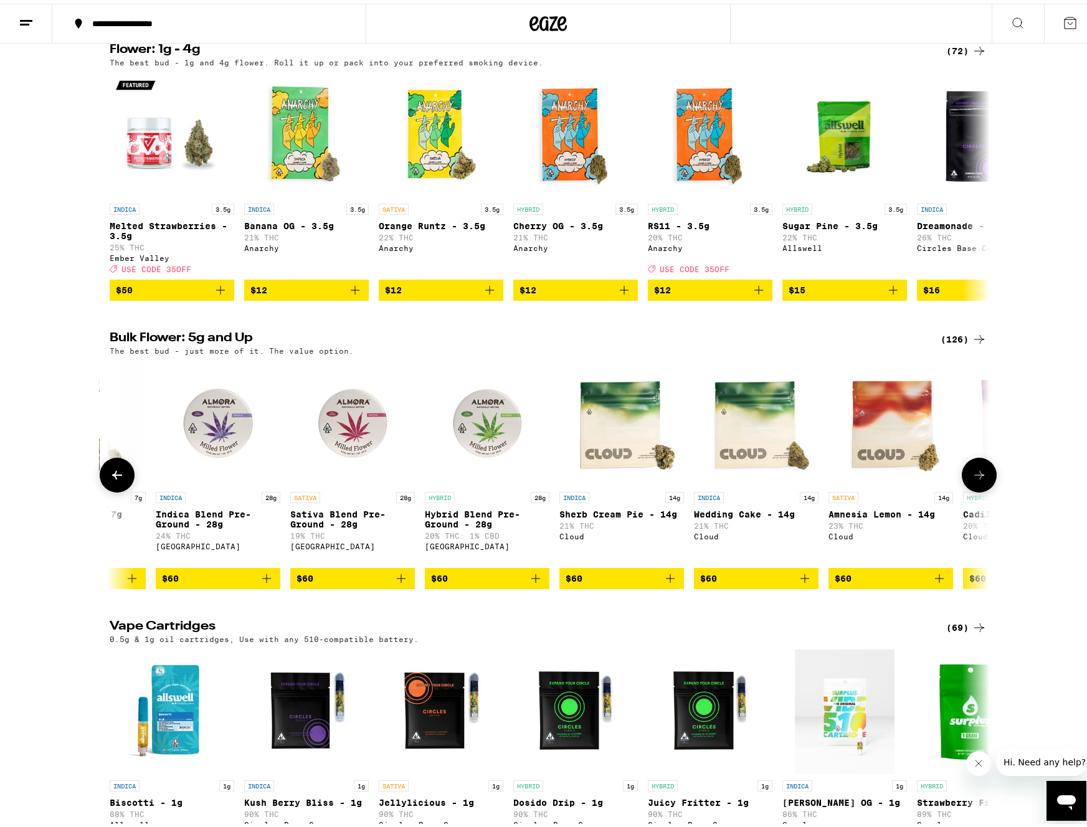
click at [900, 582] on span "$60" at bounding box center [890, 574] width 112 height 15
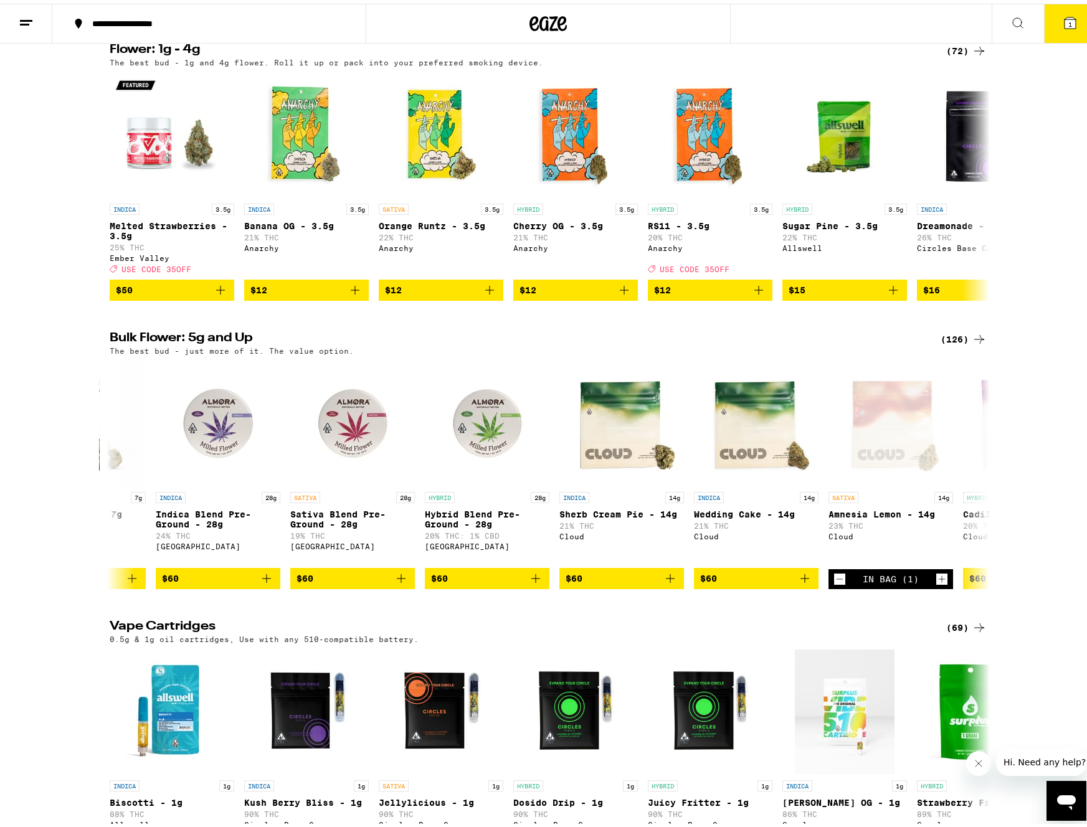
click at [1062, 19] on icon at bounding box center [1069, 19] width 15 height 15
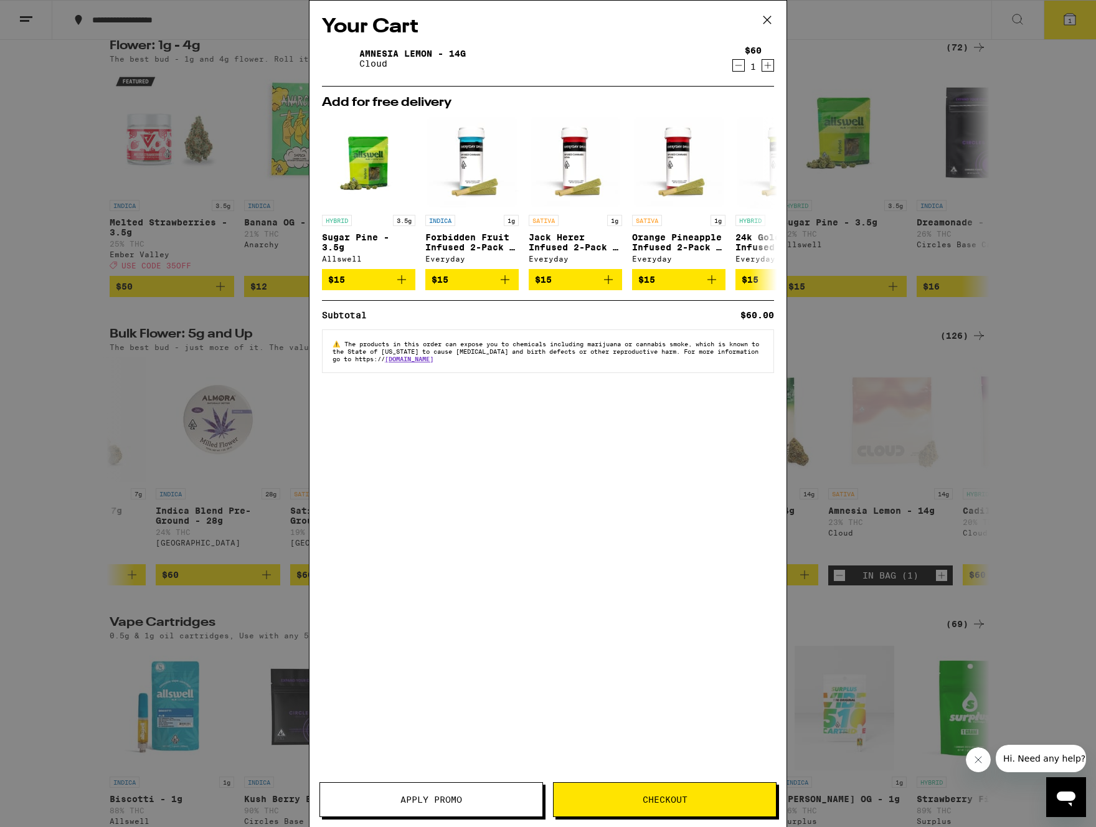
click at [647, 795] on span "Checkout" at bounding box center [665, 799] width 45 height 9
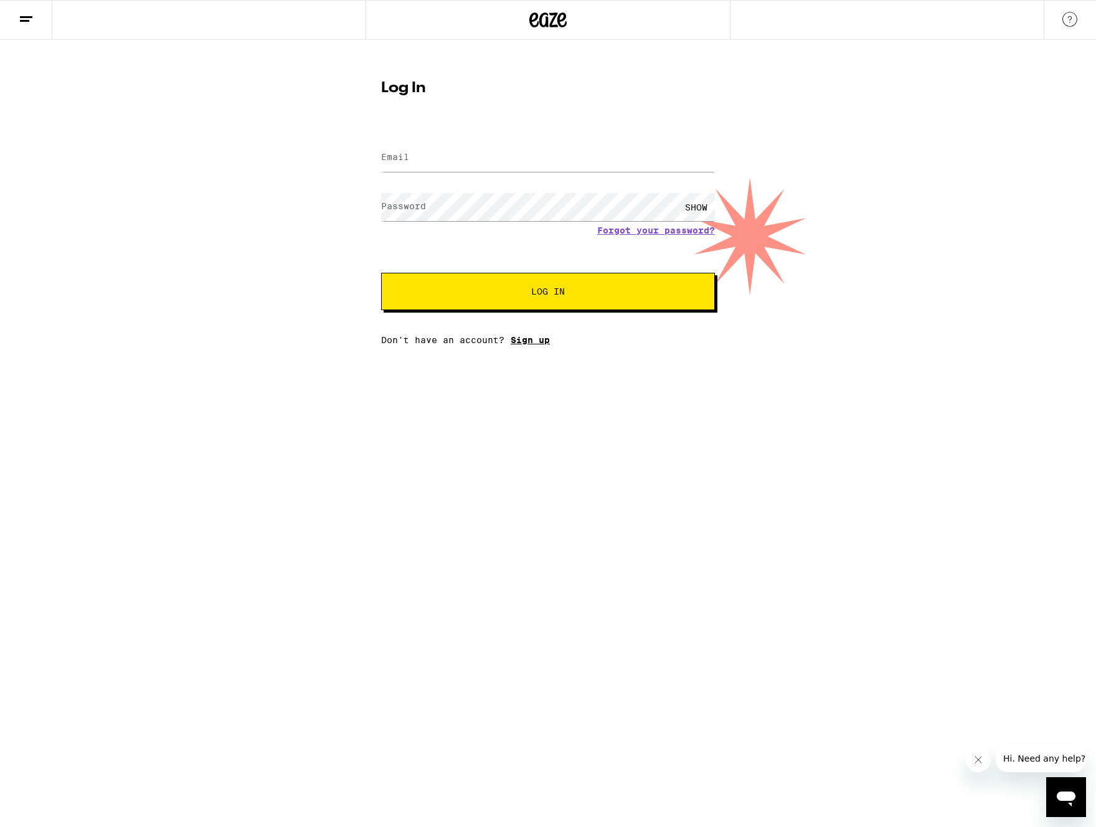
click at [526, 344] on link "Sign up" at bounding box center [530, 340] width 39 height 10
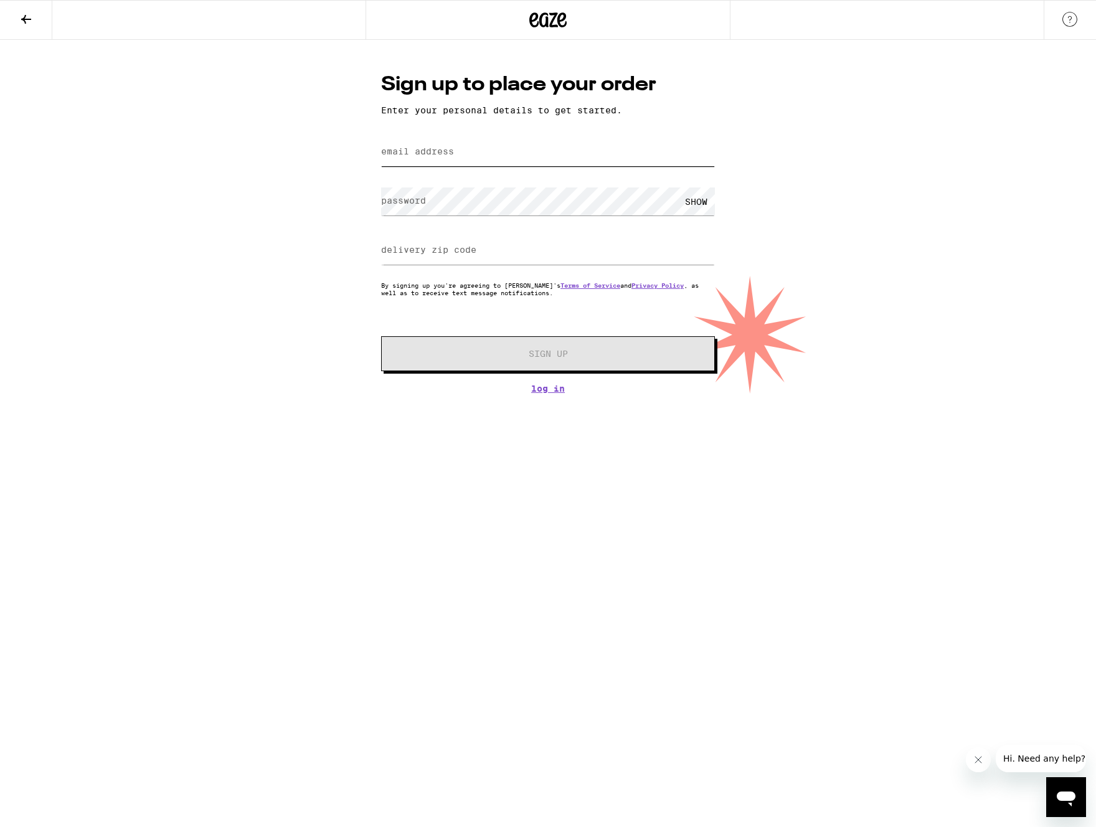
click at [482, 145] on input "email address" at bounding box center [548, 152] width 334 height 28
click at [35, 22] on button at bounding box center [26, 20] width 52 height 39
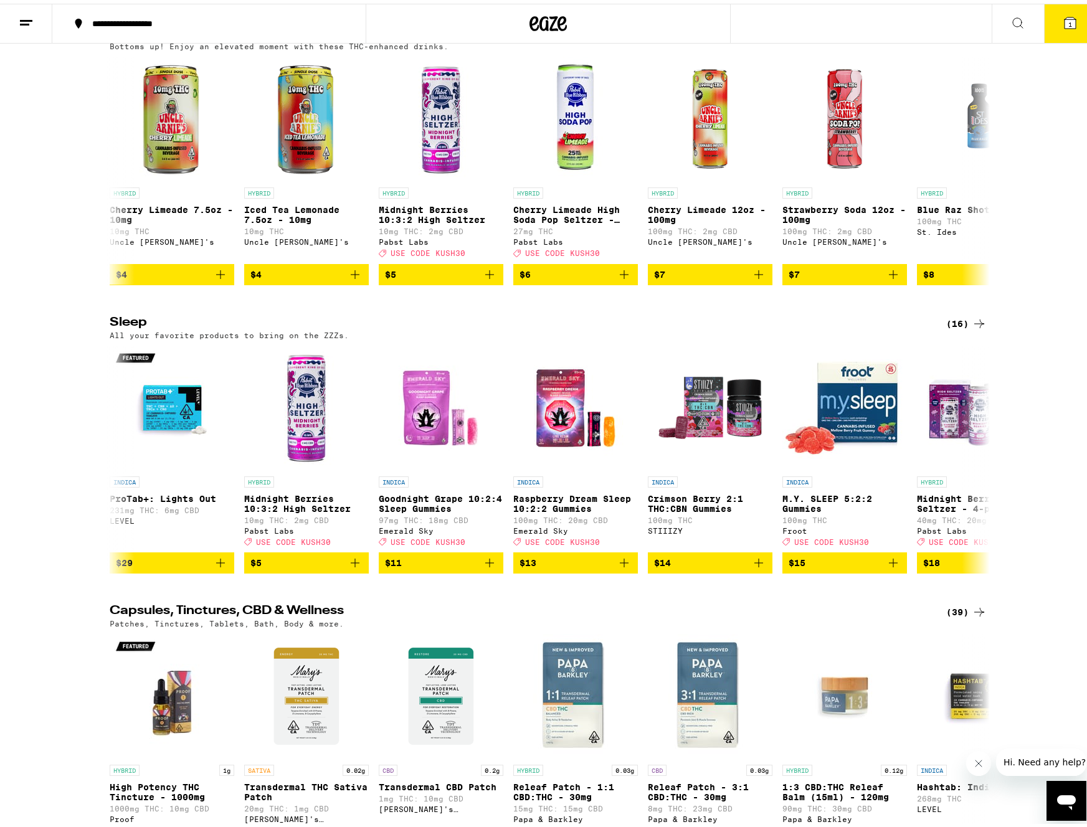
scroll to position [5319, 0]
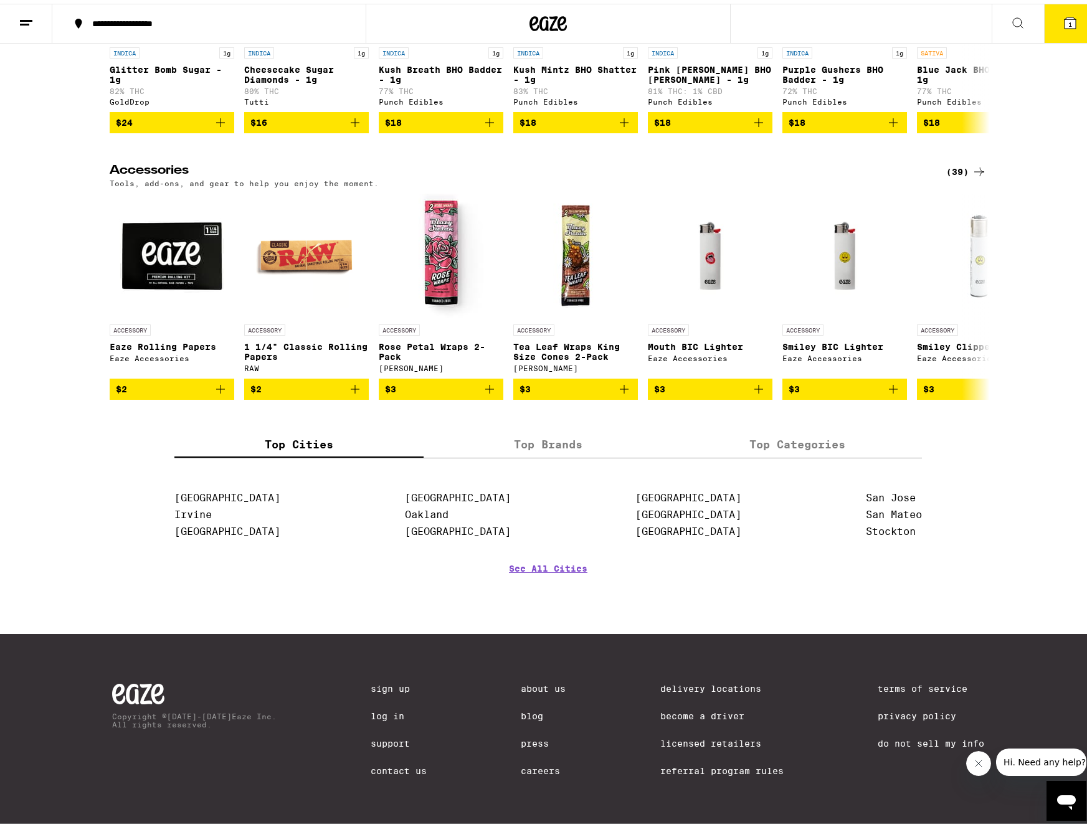
click at [709, 728] on div "Delivery Locations Become a Driver Licensed Retailers Referral Program Rules" at bounding box center [721, 735] width 123 height 110
click at [708, 737] on link "Licensed Retailers" at bounding box center [721, 740] width 123 height 10
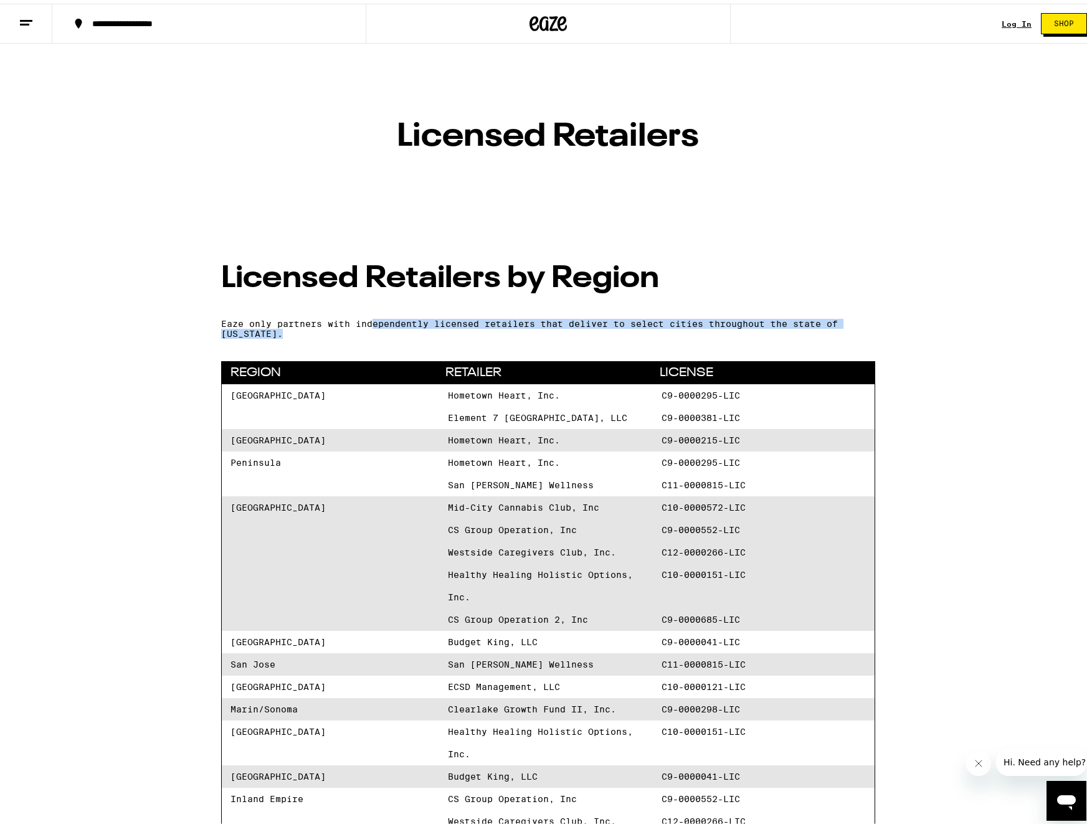
drag, startPoint x: 374, startPoint y: 318, endPoint x: 477, endPoint y: 333, distance: 104.5
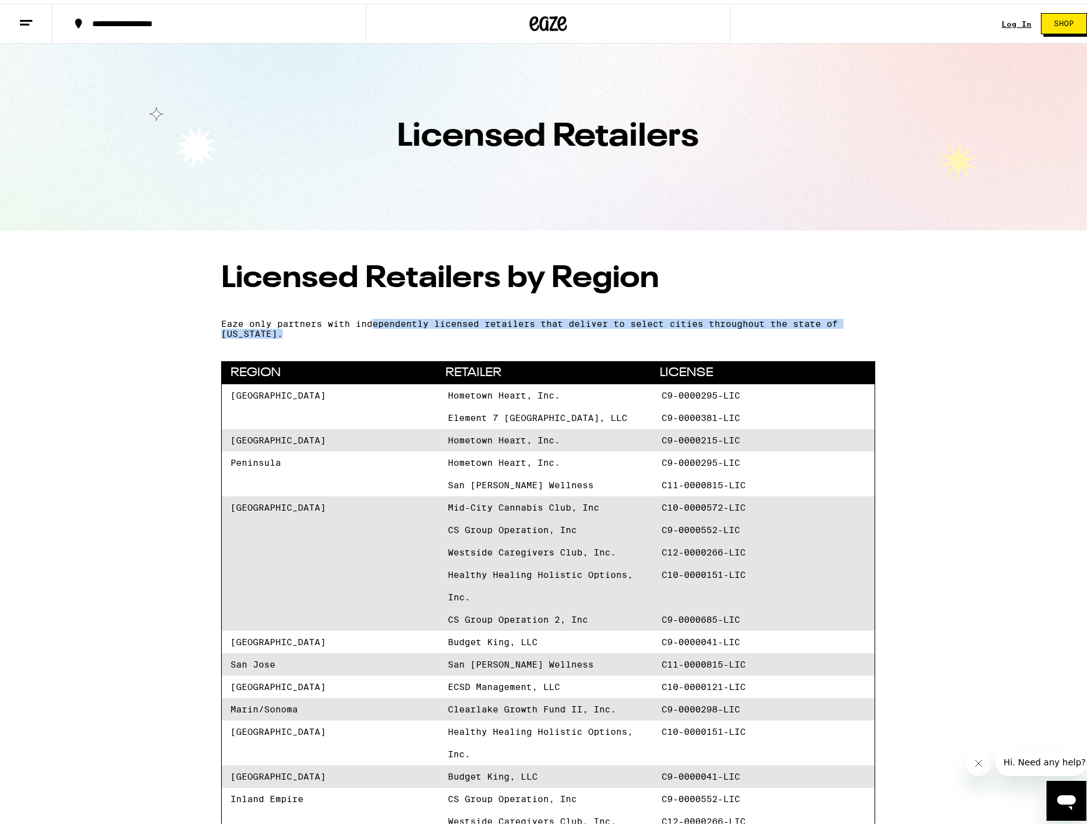
click at [477, 333] on p "Eaze only partners with independently licensed retailers that deliver to select…" at bounding box center [548, 325] width 654 height 20
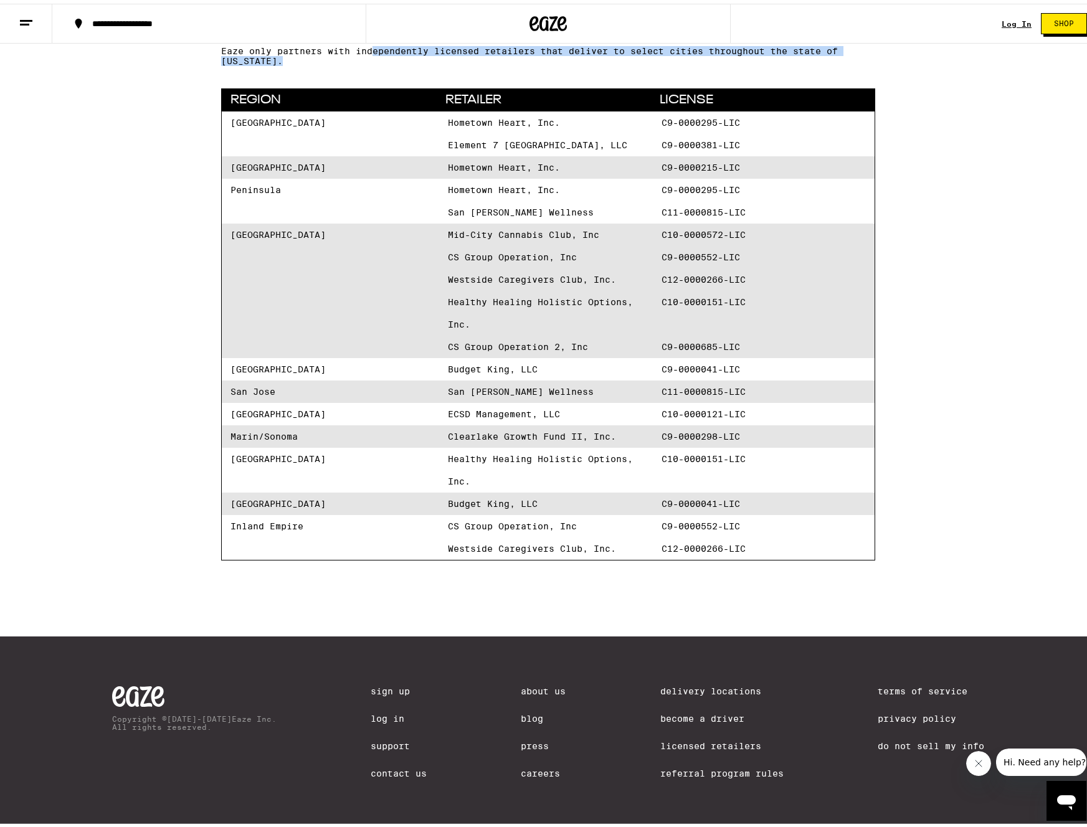
scroll to position [163, 0]
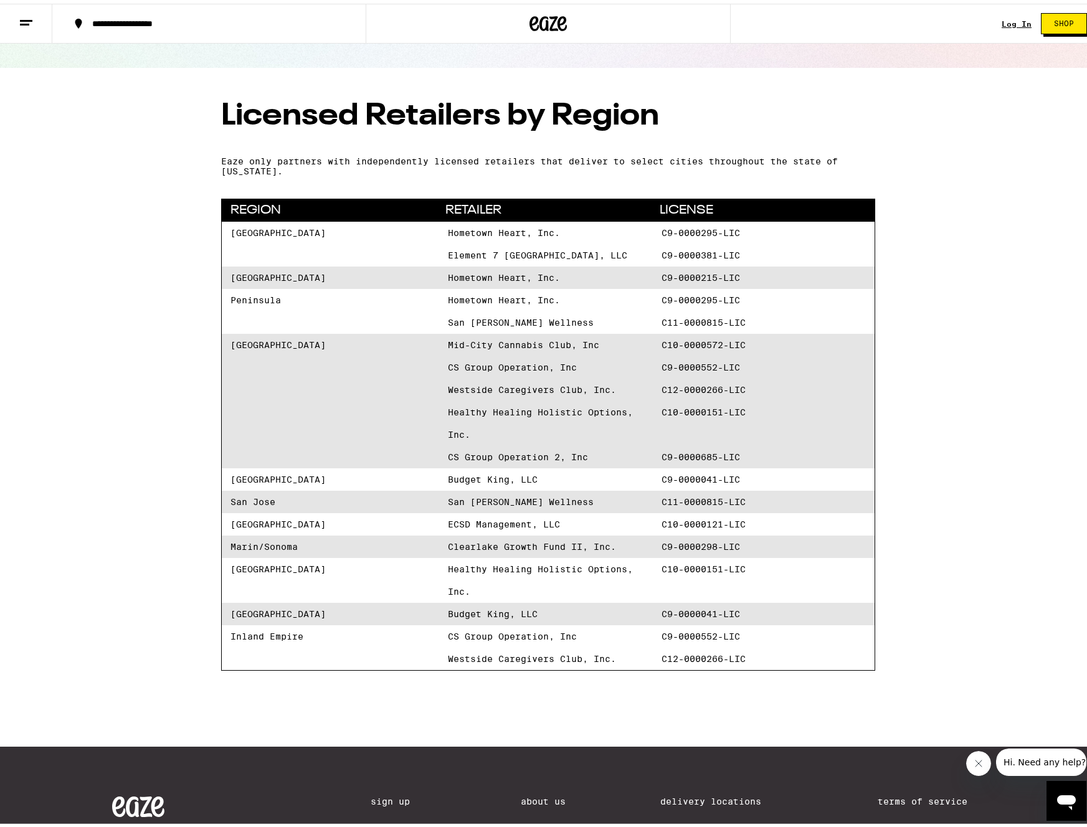
click at [516, 400] on span "Healthy Healing Holistic Options, Inc." at bounding box center [550, 419] width 204 height 45
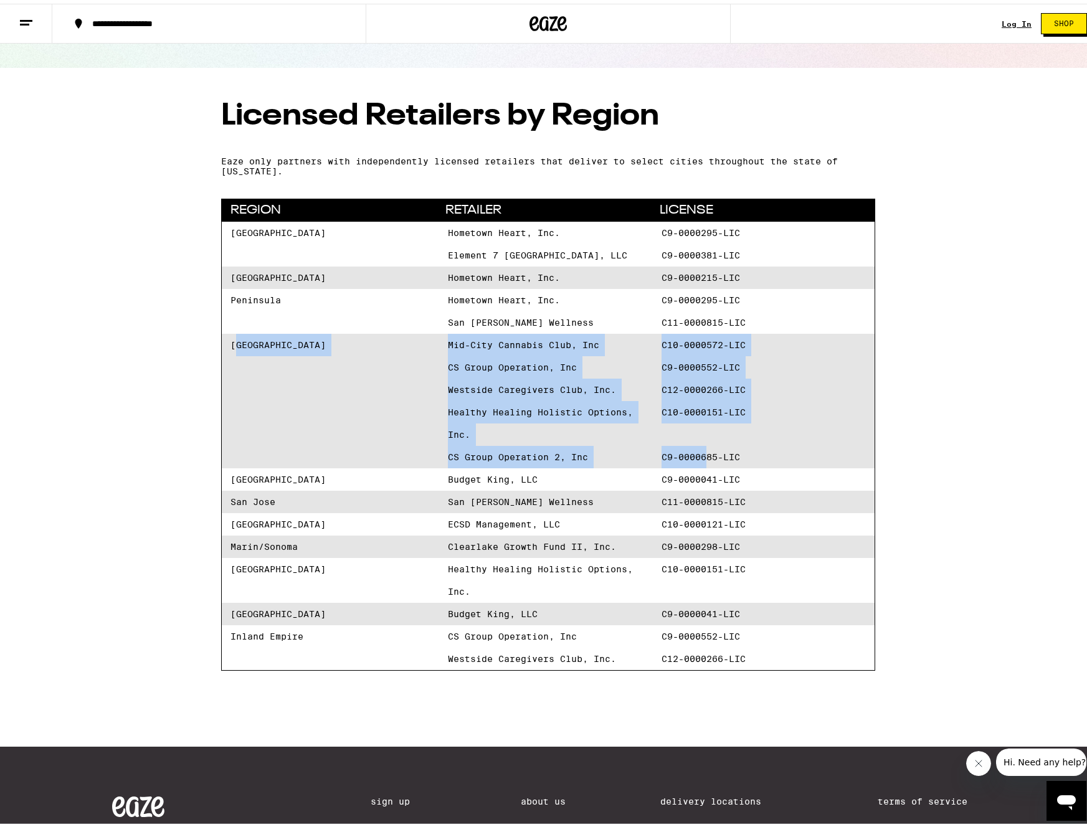
drag, startPoint x: 700, startPoint y: 463, endPoint x: 230, endPoint y: 344, distance: 484.2
click at [230, 344] on div "[GEOGRAPHIC_DATA] Mid-City Cannabis Club, Inc C10-0000572-LIC CS Group Operatio…" at bounding box center [548, 397] width 653 height 135
